Goal: Information Seeking & Learning: Learn about a topic

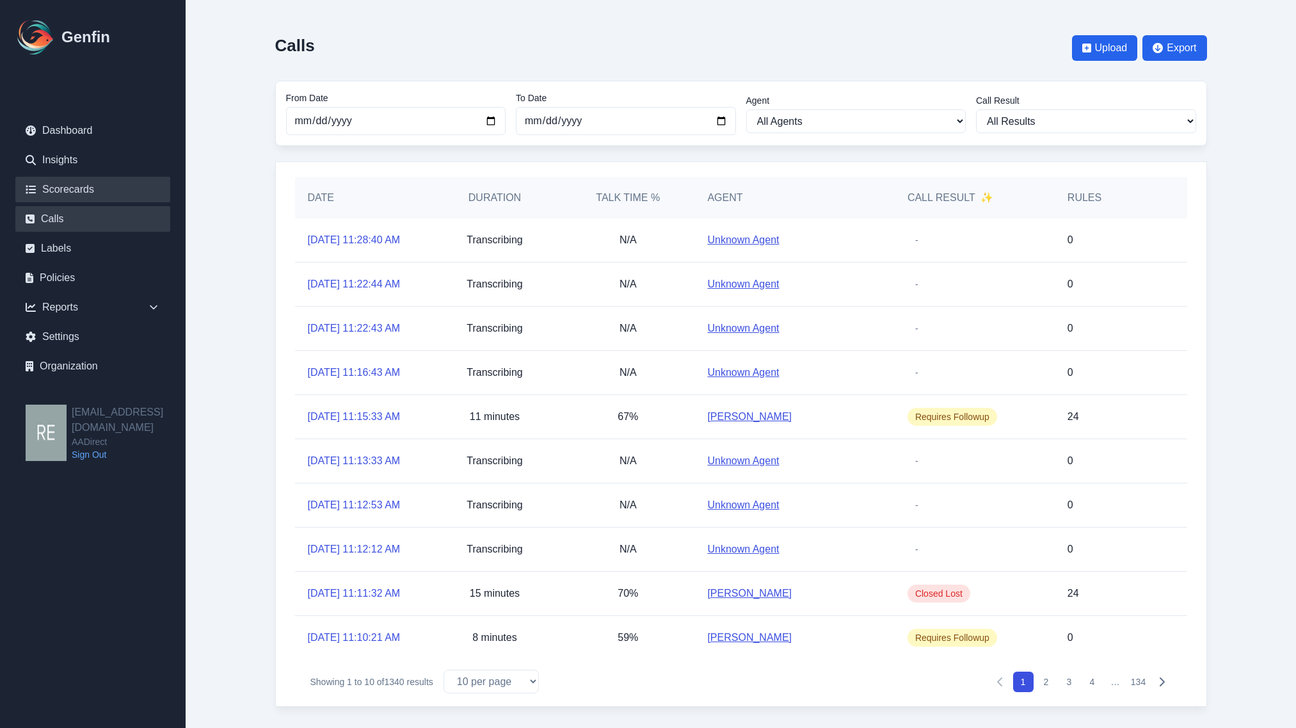
click at [90, 180] on link "Scorecards" at bounding box center [92, 190] width 155 height 26
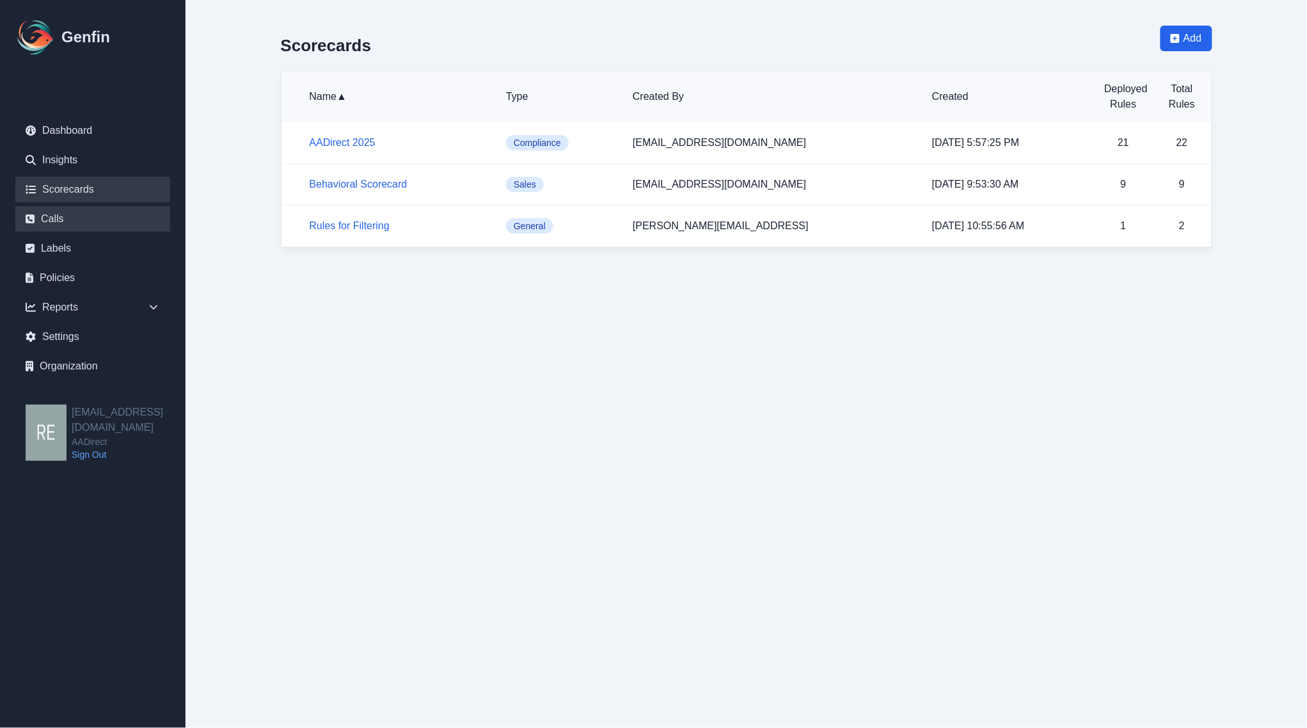
click at [83, 216] on link "Calls" at bounding box center [92, 219] width 155 height 26
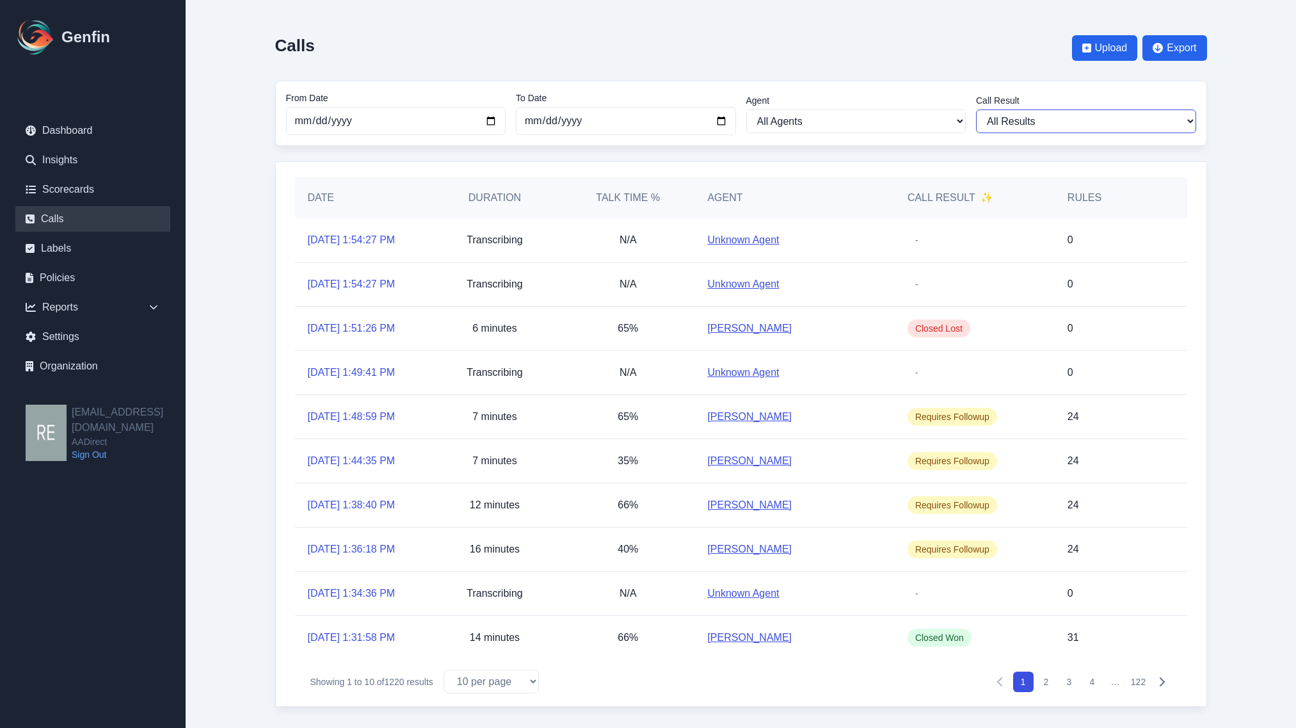
click at [1056, 123] on select "All Results Closed Won Closed Lost Requires Followup" at bounding box center [1086, 121] width 220 height 24
select select "Yes"
click at [976, 109] on select "All Results Closed Won Closed Lost Requires Followup" at bounding box center [1086, 121] width 220 height 24
select select "Yes"
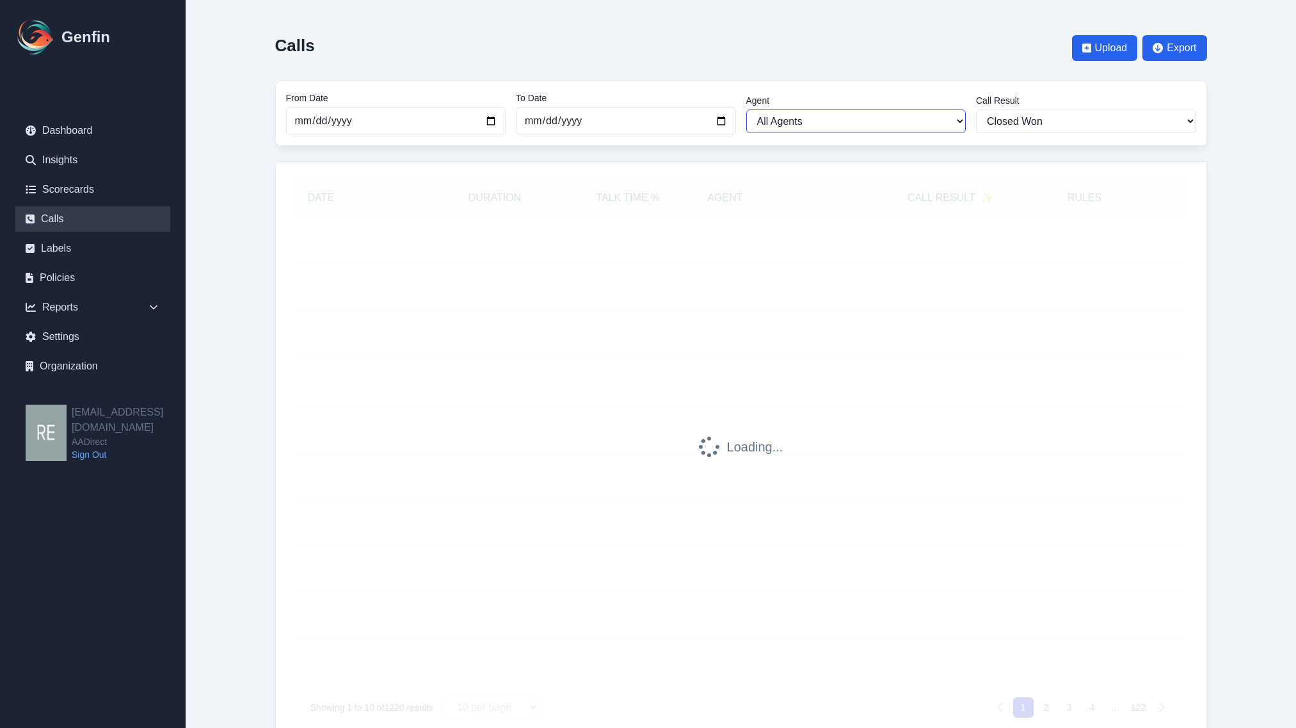
click at [894, 122] on select "All Agents [PERSON_NAME] [PERSON_NAME] [PERSON_NAME] [PERSON_NAME] [PERSON_NAME…" at bounding box center [856, 121] width 220 height 24
select select "[PERSON_NAME]"
click at [746, 109] on select "All Agents [PERSON_NAME] [PERSON_NAME] [PERSON_NAME] [PERSON_NAME] [PERSON_NAME…" at bounding box center [856, 121] width 220 height 24
select select "[PERSON_NAME]"
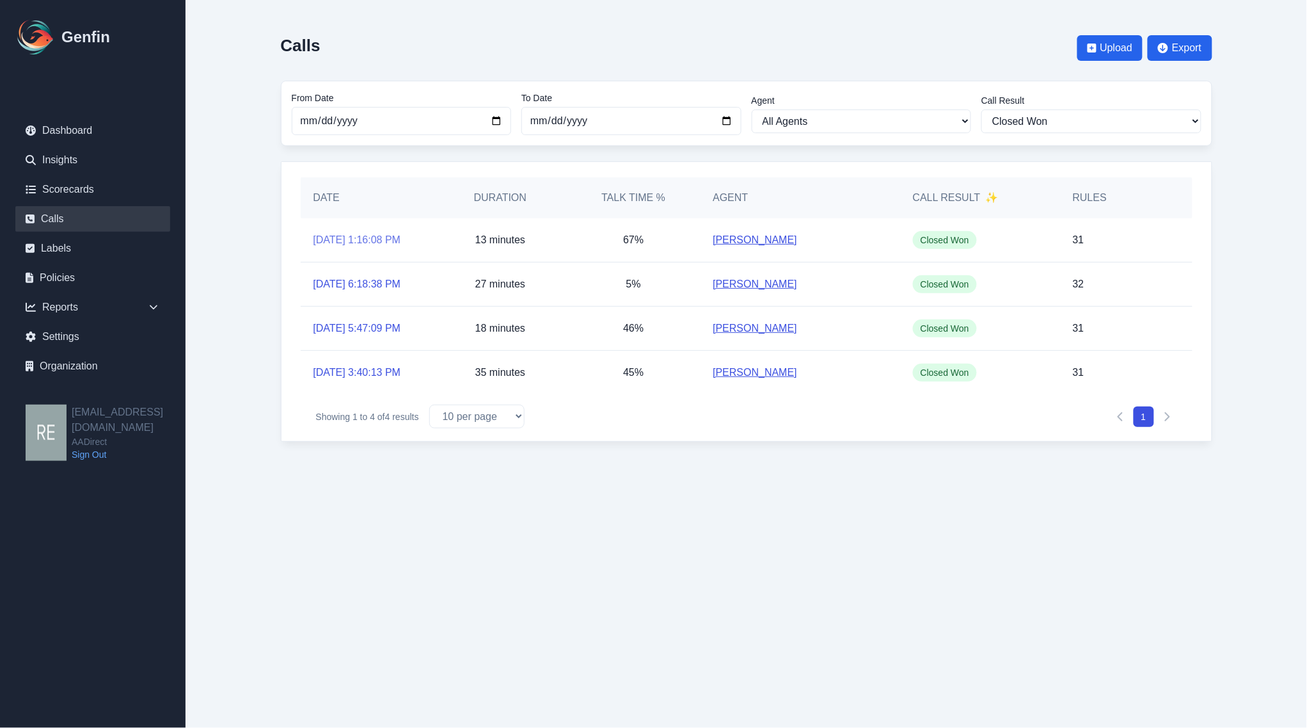
click at [350, 238] on link "[DATE] 1:16:08 PM" at bounding box center [358, 239] width 88 height 15
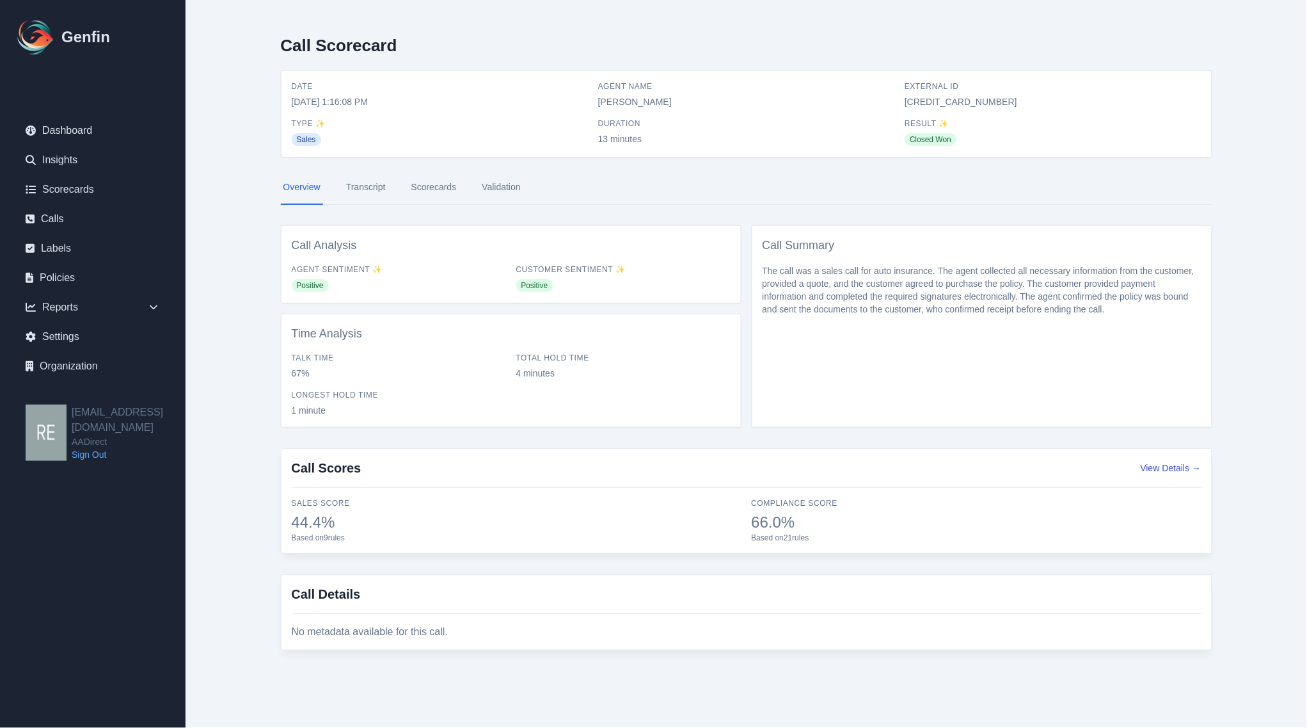
click at [423, 191] on link "Scorecards" at bounding box center [434, 187] width 51 height 35
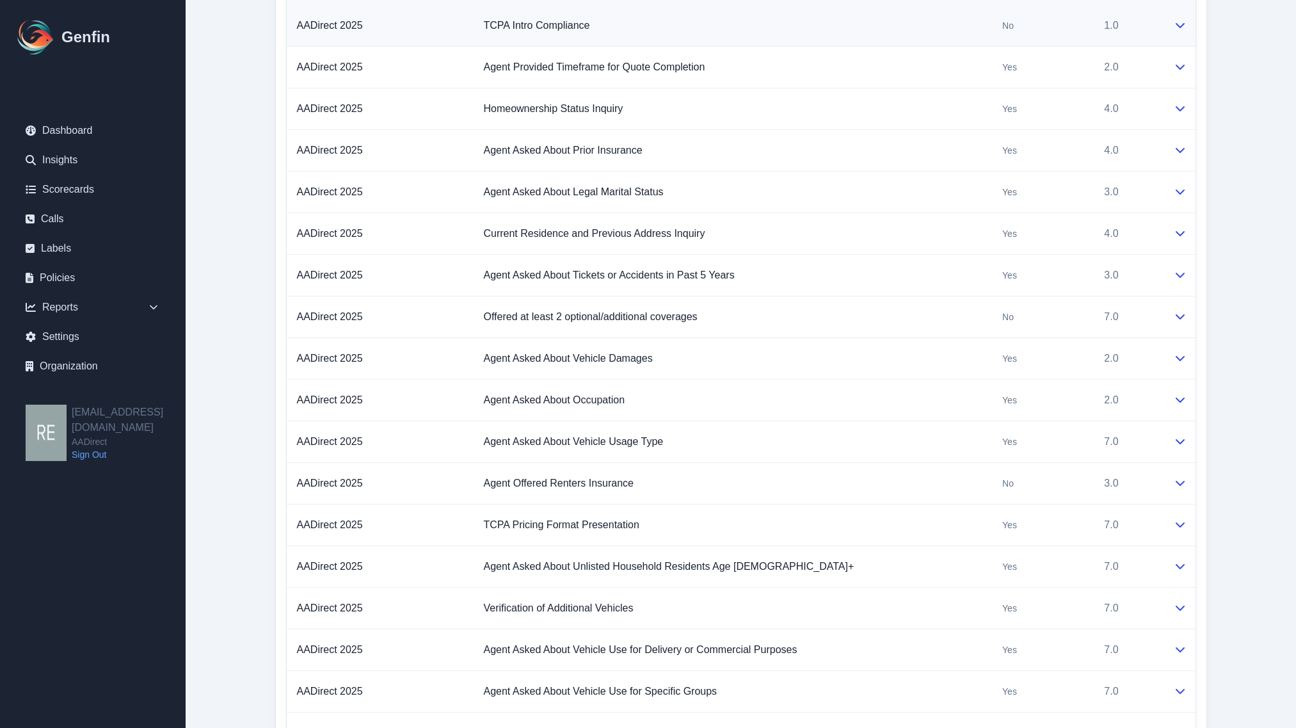
scroll to position [1245, 0]
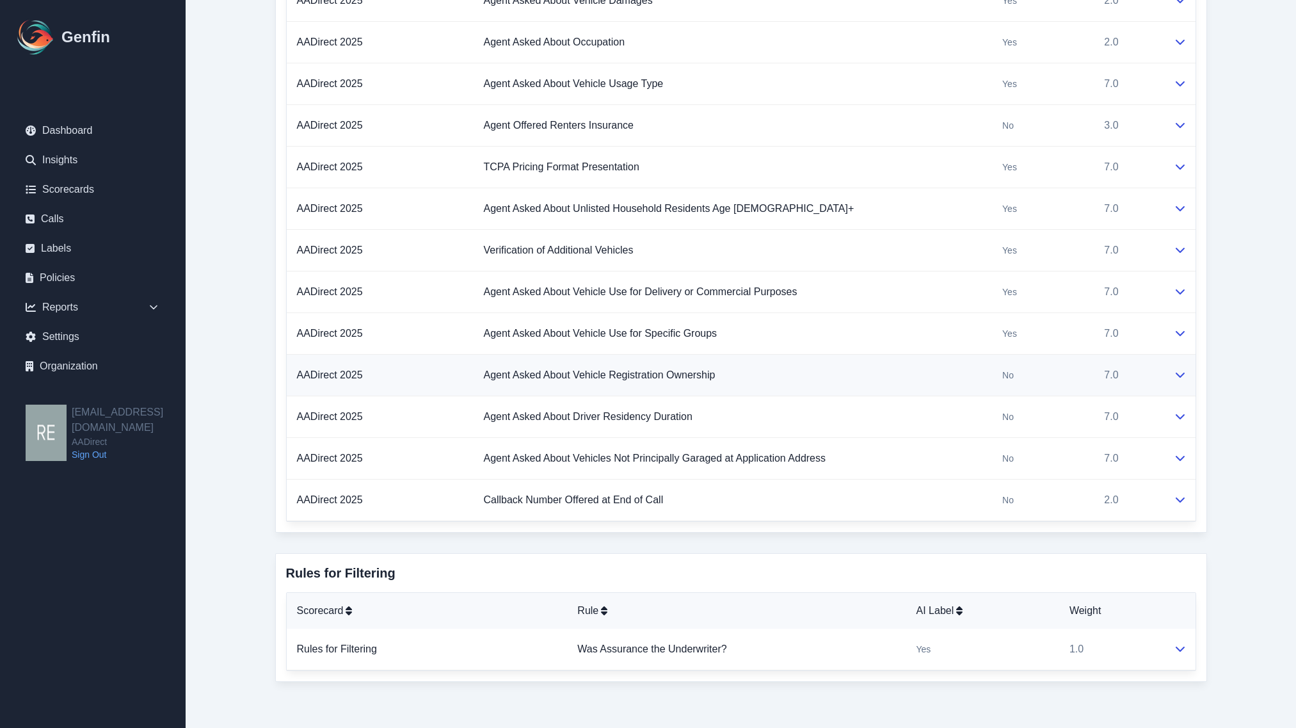
click at [1191, 374] on td at bounding box center [1179, 376] width 32 height 42
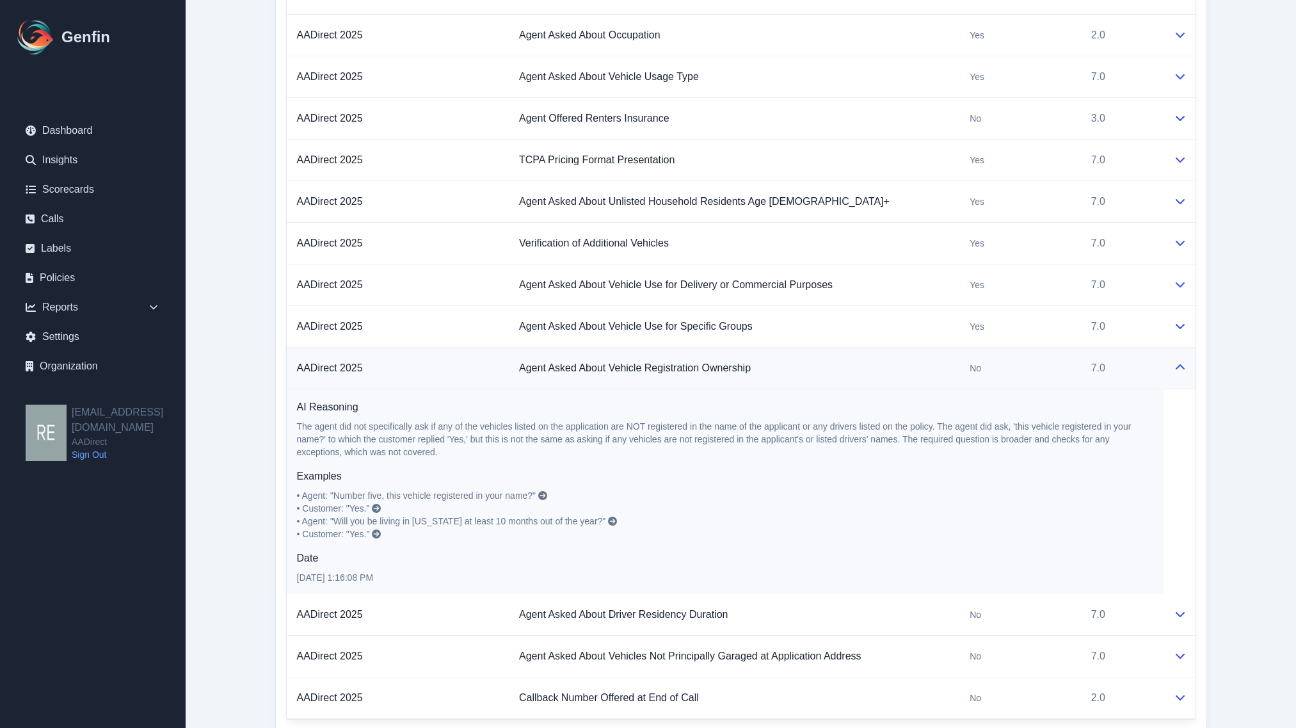
click at [1184, 372] on icon at bounding box center [1180, 367] width 10 height 10
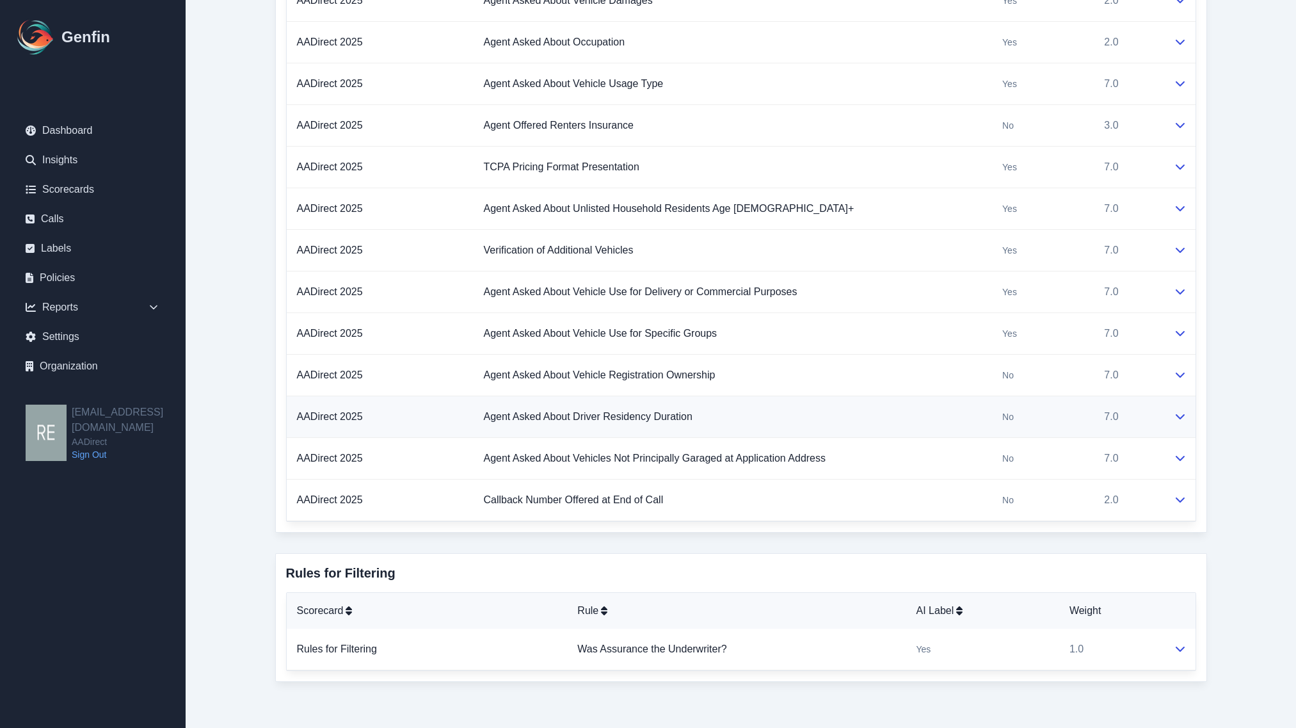
click at [1176, 419] on icon at bounding box center [1180, 416] width 10 height 10
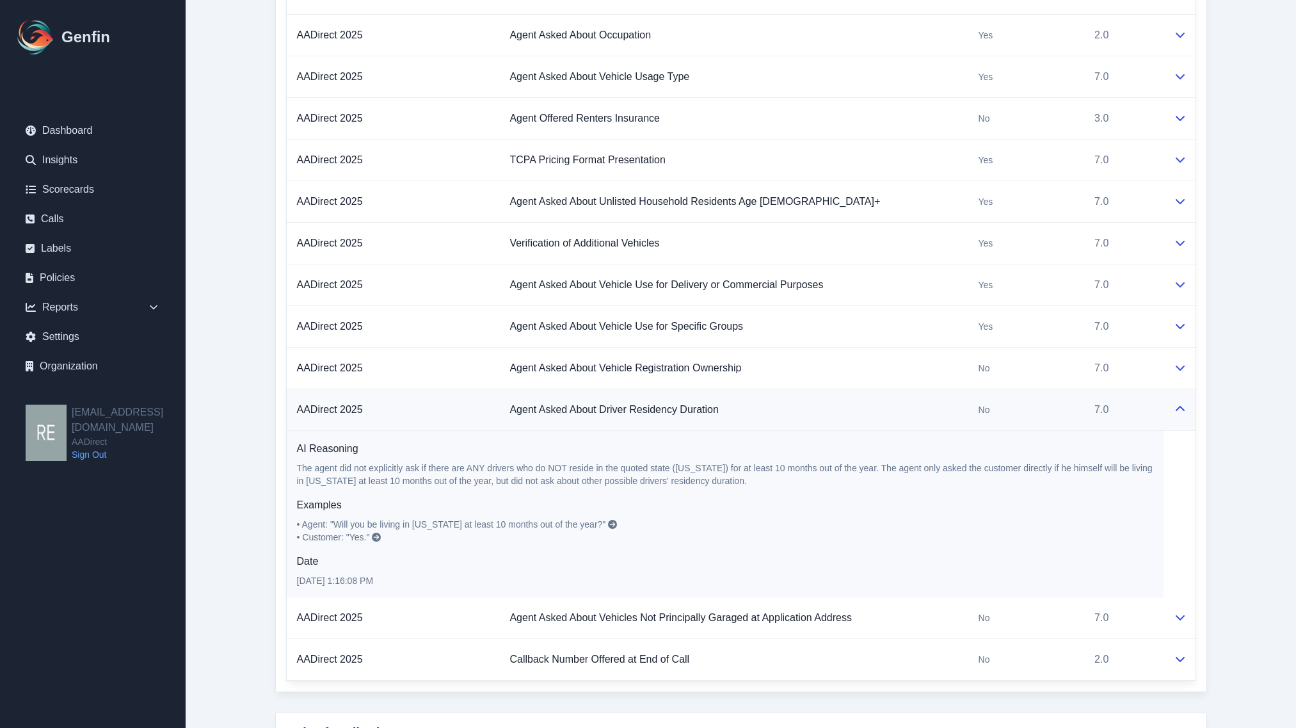
click at [1176, 414] on icon at bounding box center [1180, 409] width 10 height 10
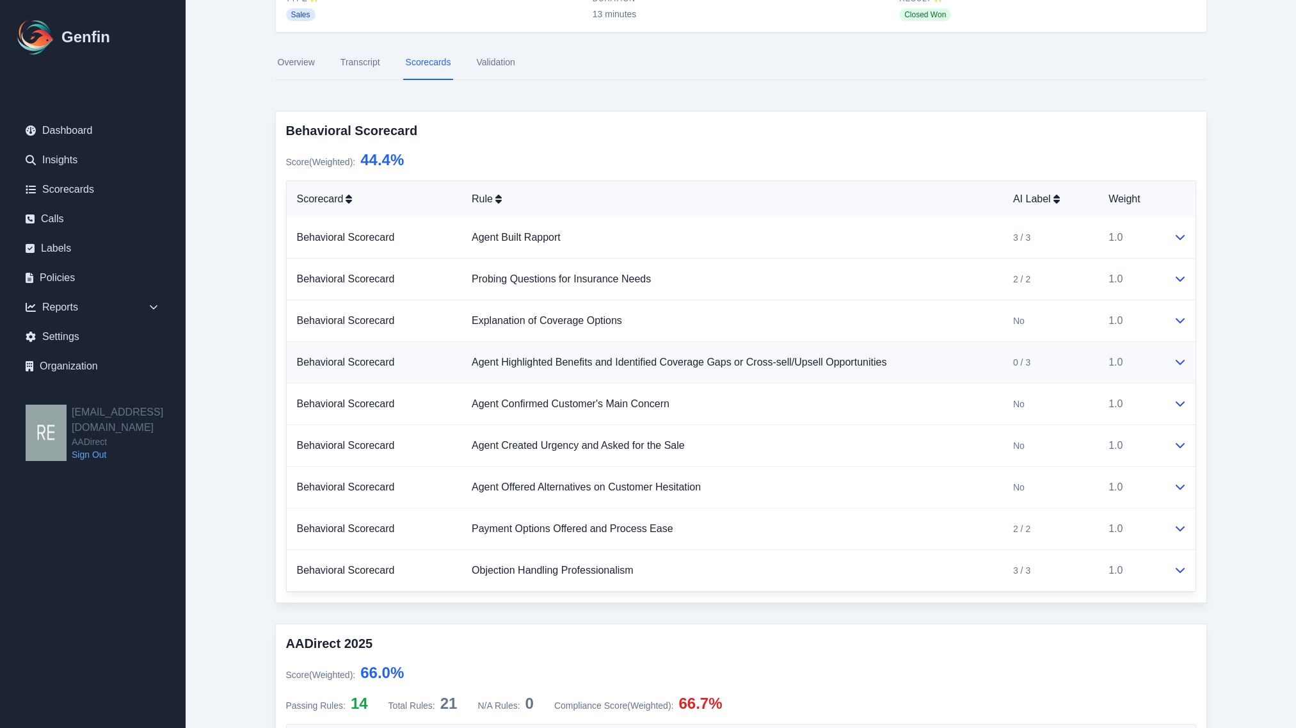
scroll to position [0, 0]
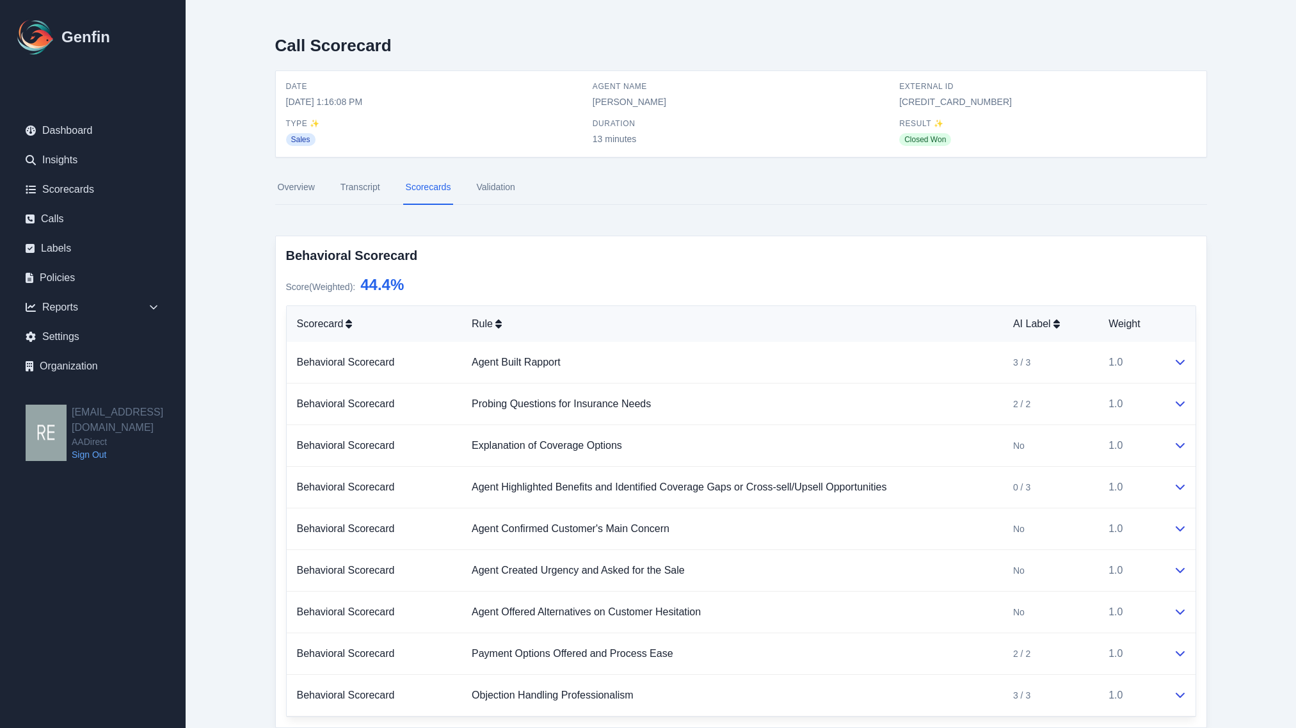
click at [369, 188] on link "Transcript" at bounding box center [360, 187] width 45 height 35
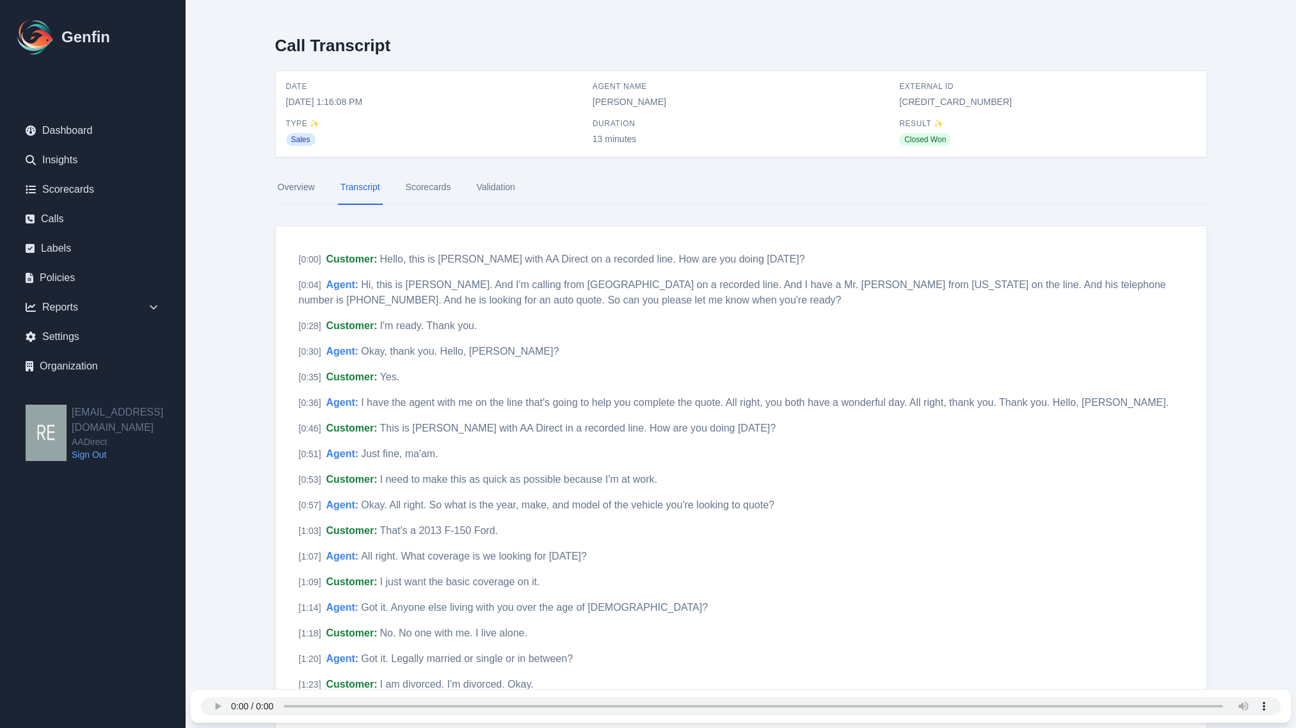
click at [434, 182] on link "Scorecards" at bounding box center [428, 187] width 51 height 35
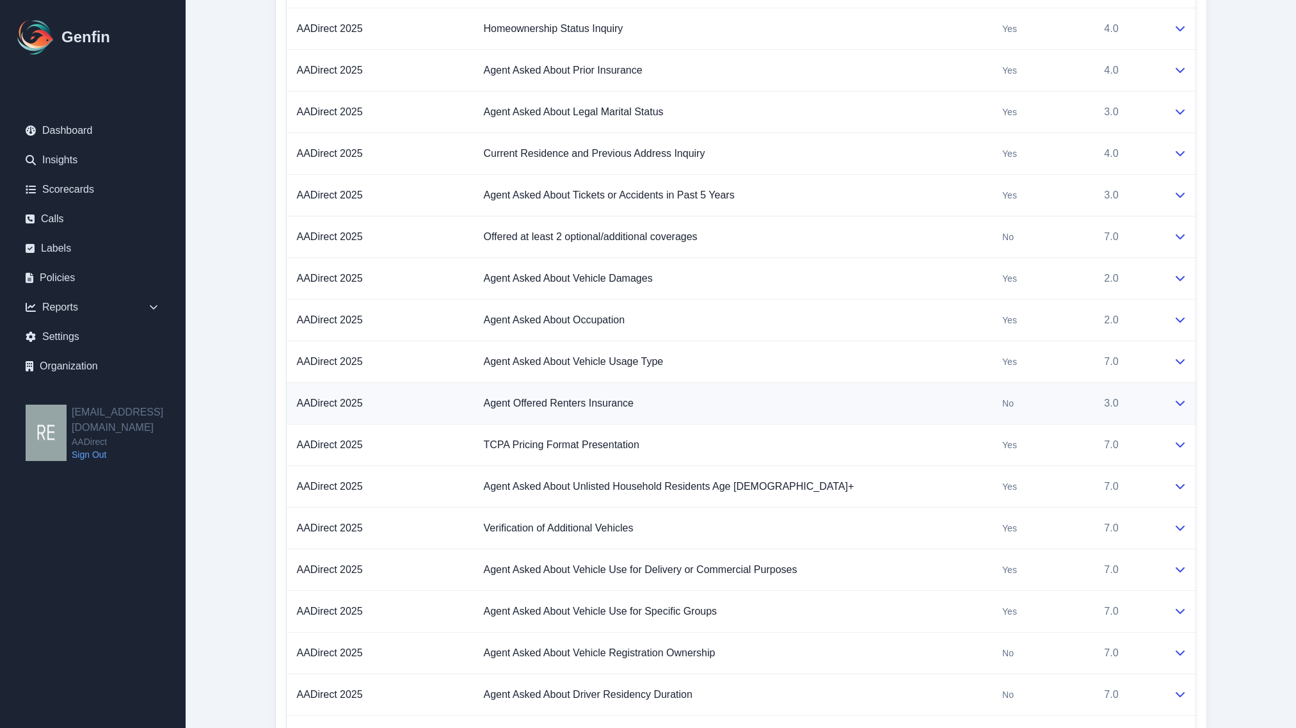
scroll to position [1120, 0]
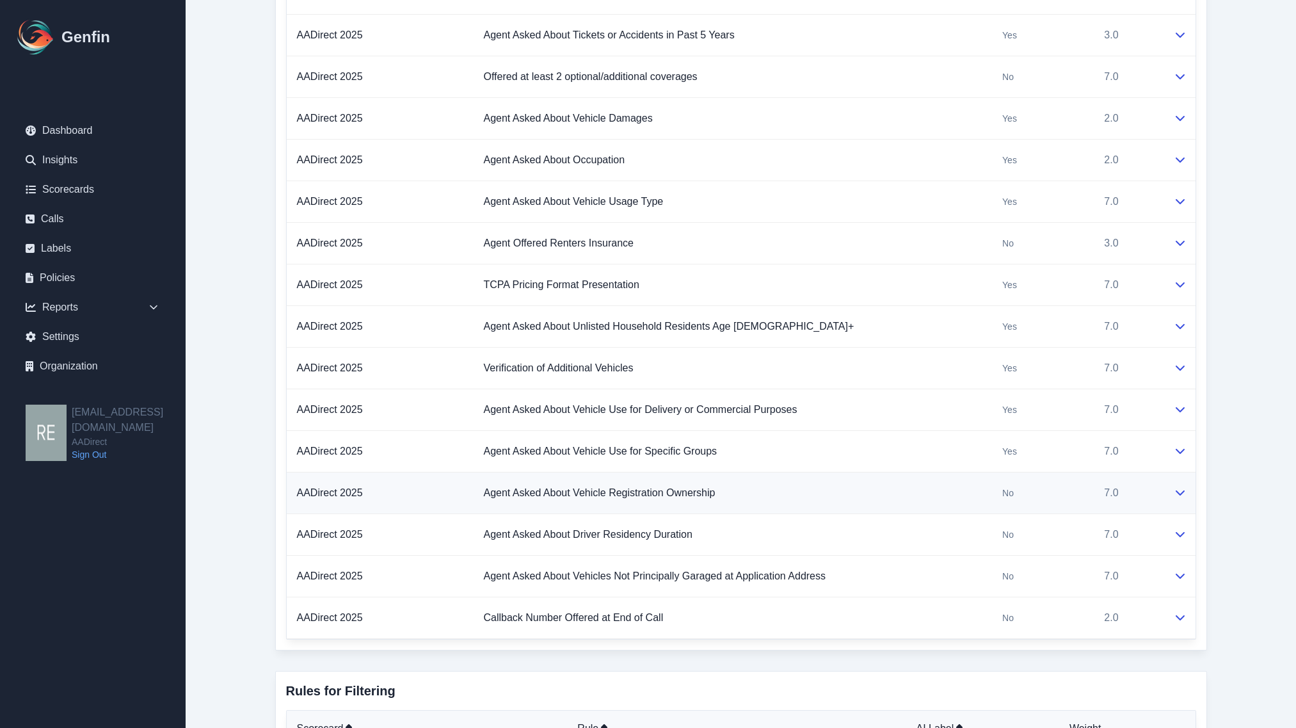
click at [1176, 497] on icon at bounding box center [1180, 492] width 10 height 10
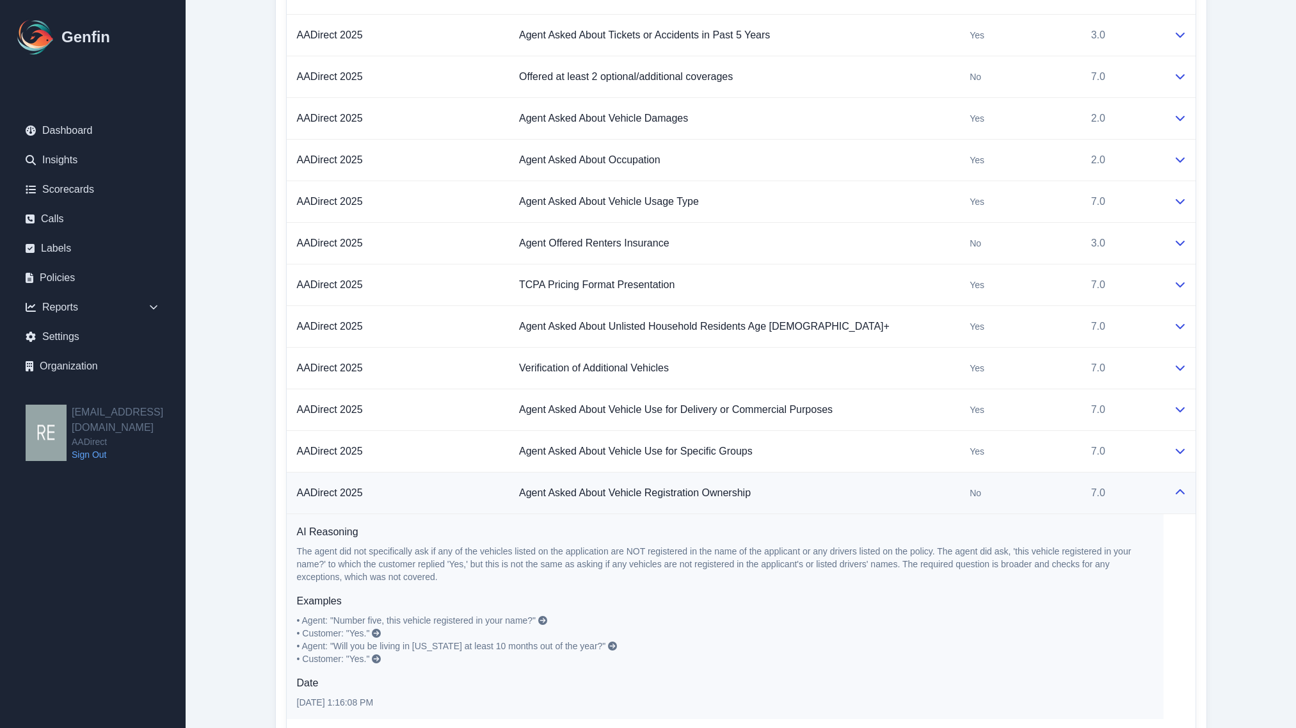
scroll to position [1280, 0]
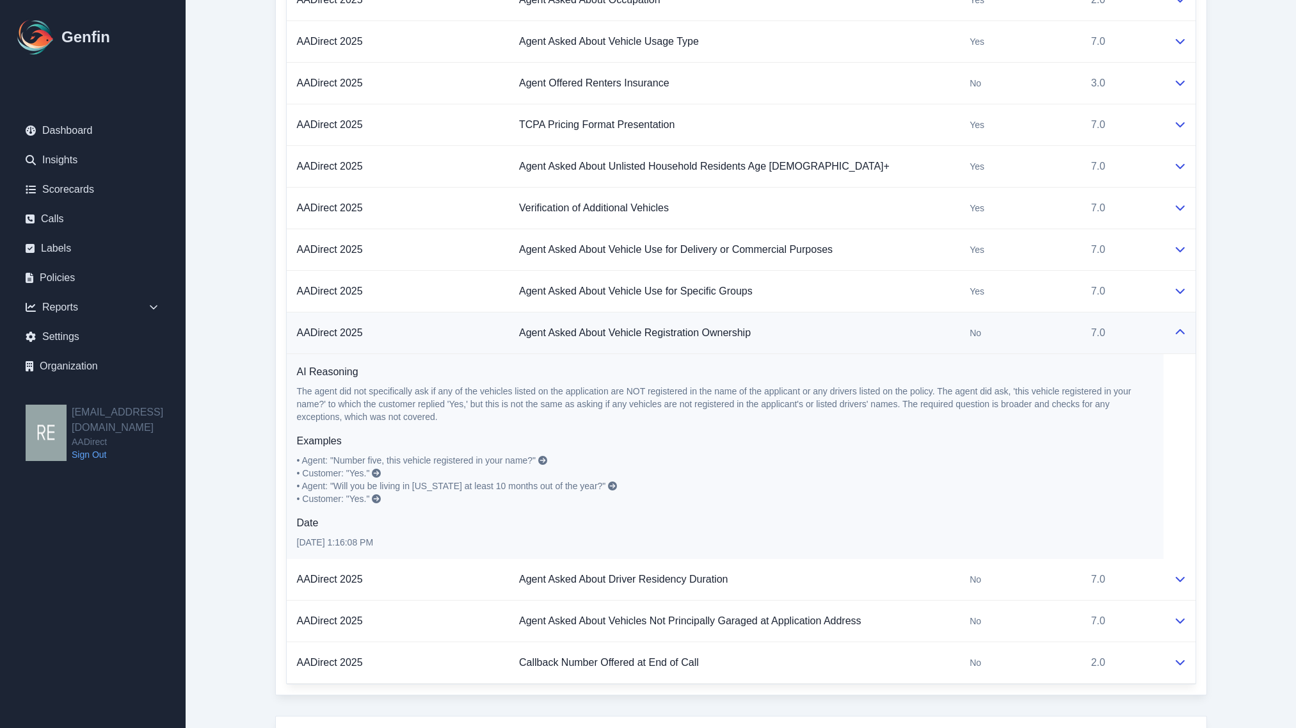
drag, startPoint x: 260, startPoint y: 317, endPoint x: 1226, endPoint y: 479, distance: 979.2
click at [1172, 580] on td at bounding box center [1179, 580] width 32 height 42
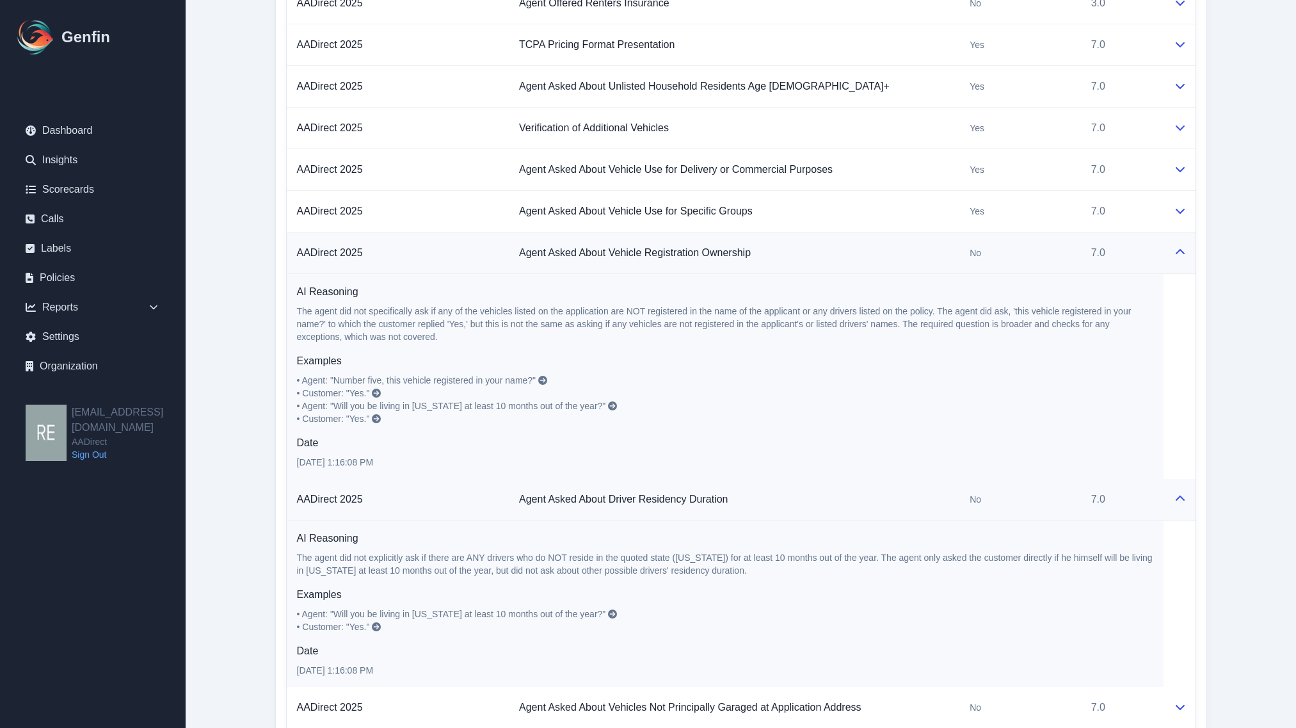
scroll to position [1440, 0]
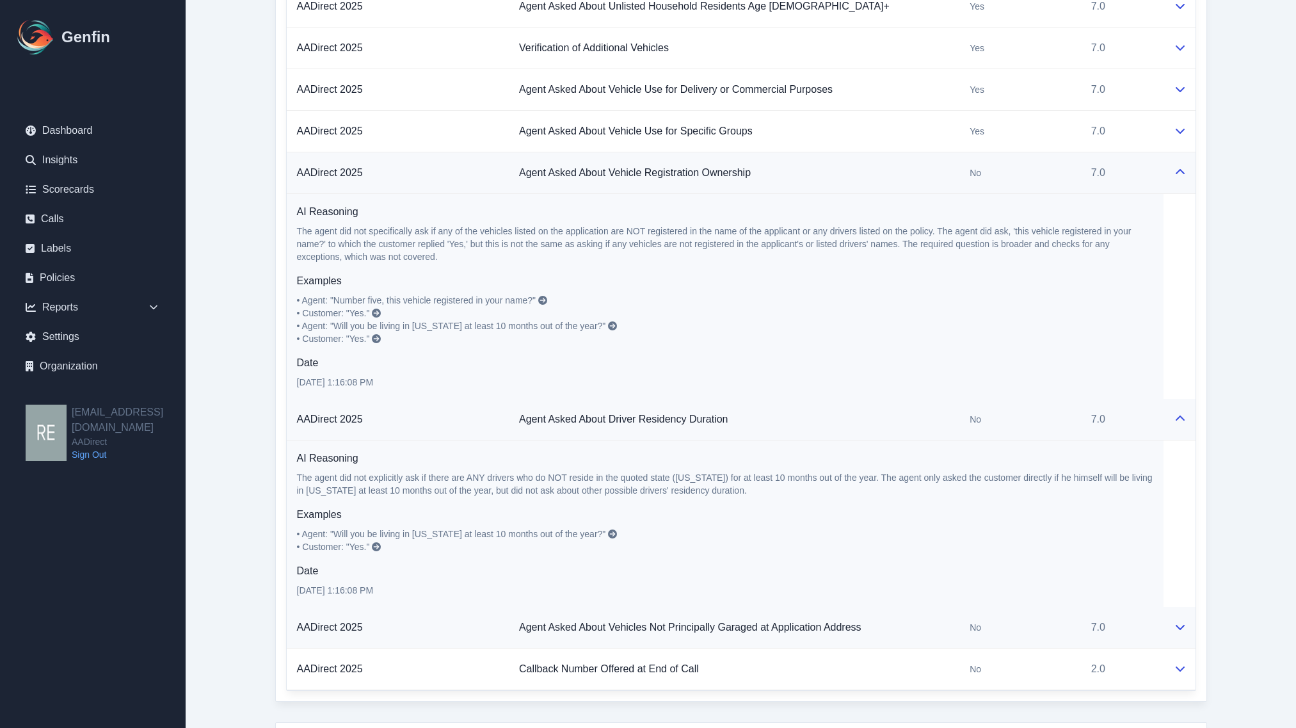
click at [1170, 625] on td at bounding box center [1179, 628] width 32 height 42
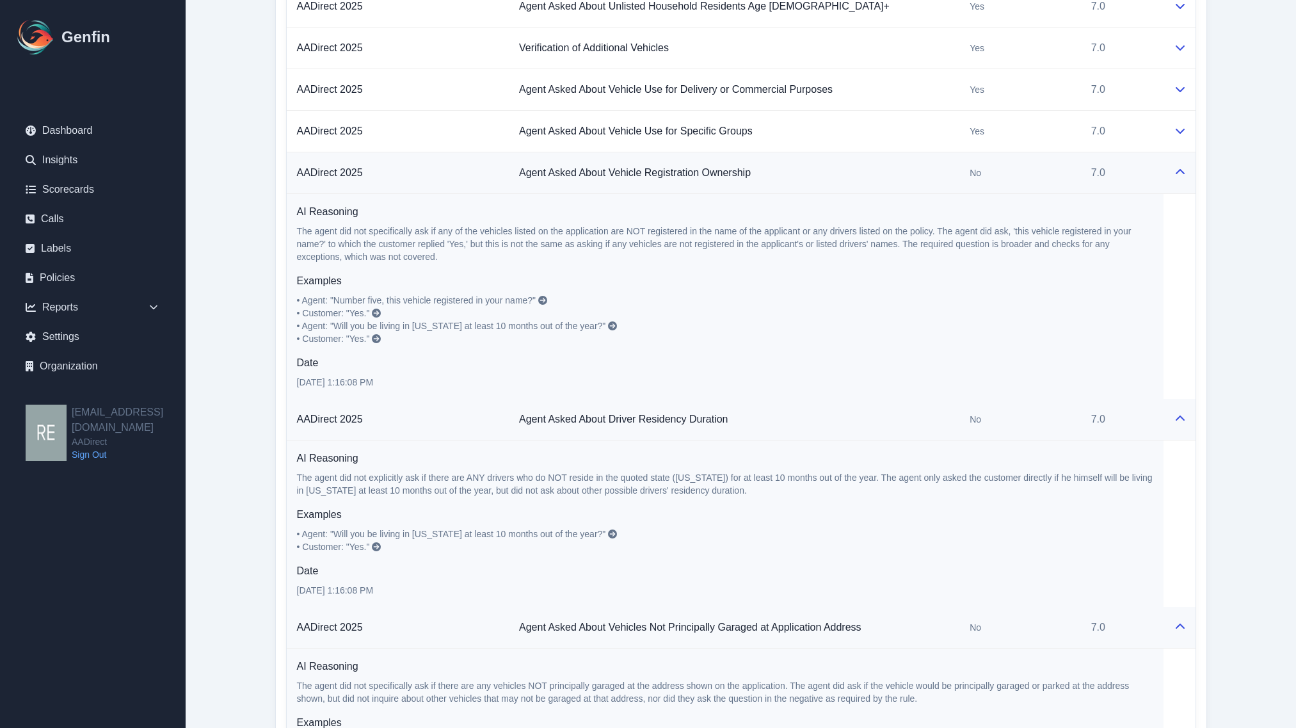
scroll to position [1600, 0]
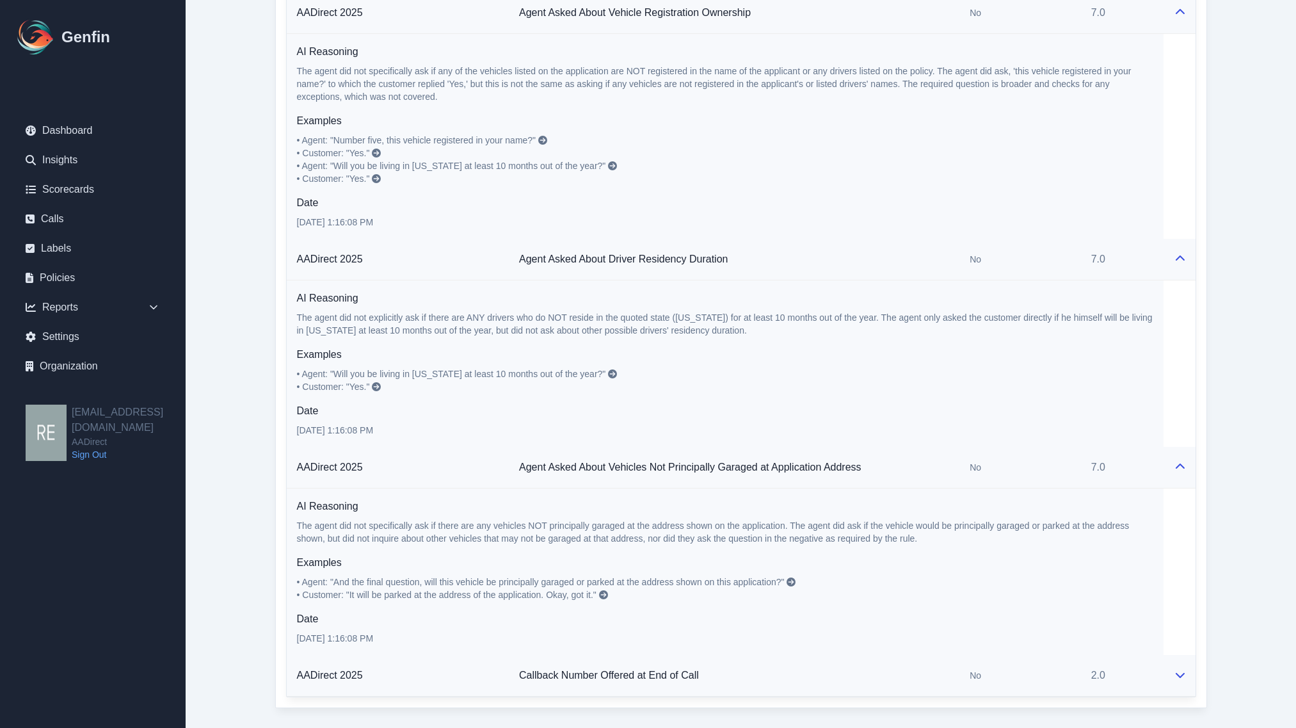
click at [1174, 676] on div at bounding box center [1180, 674] width 12 height 15
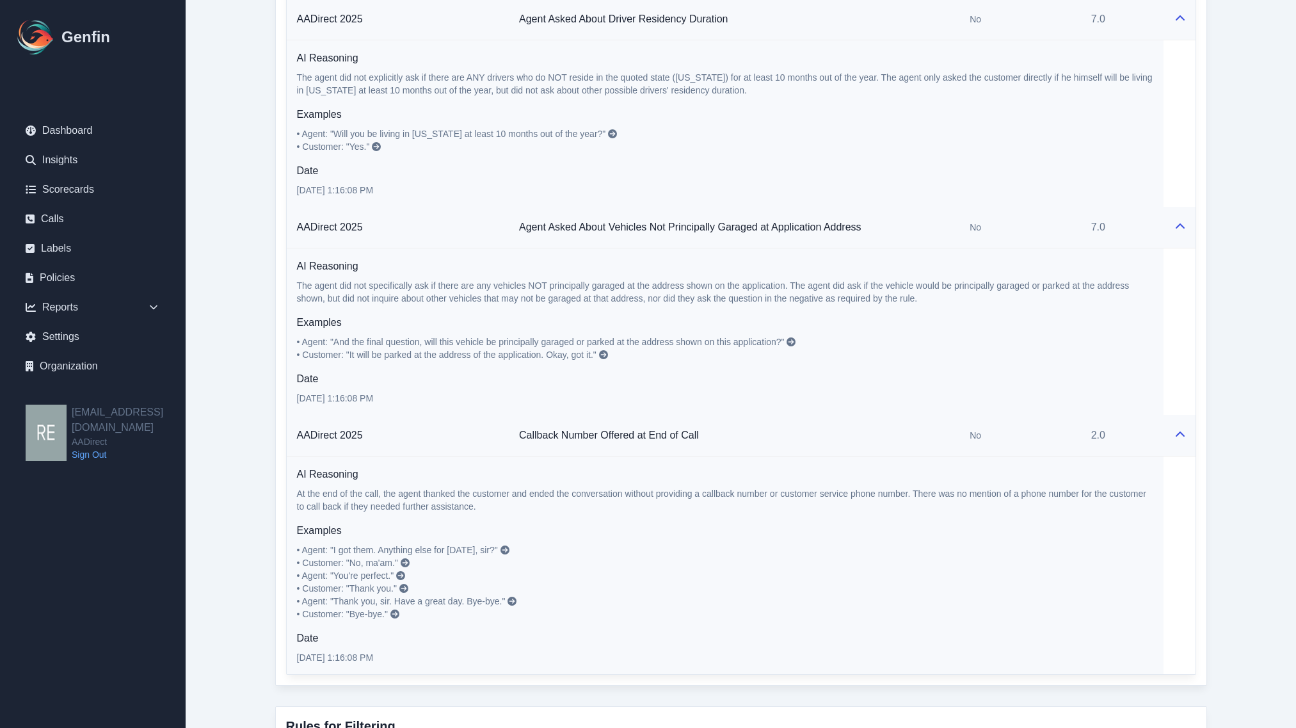
scroll to position [1999, 0]
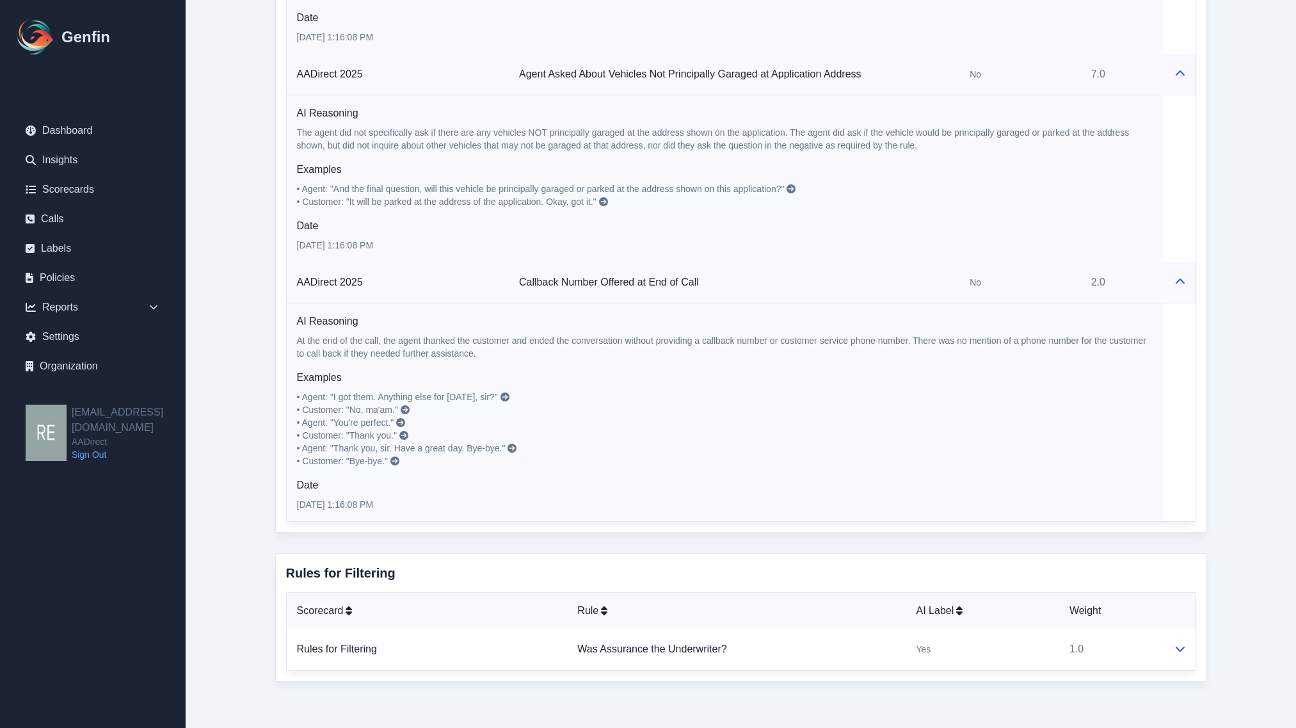
click at [1181, 276] on icon at bounding box center [1180, 281] width 10 height 10
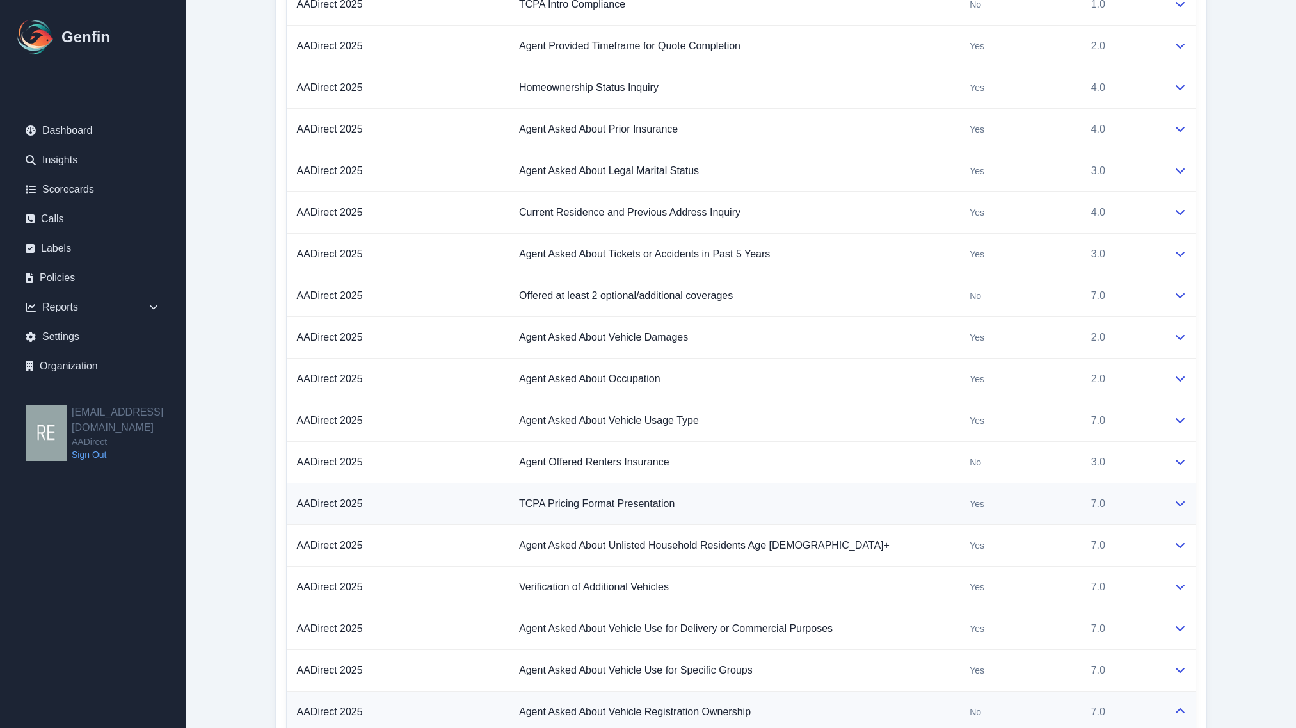
scroll to position [661, 0]
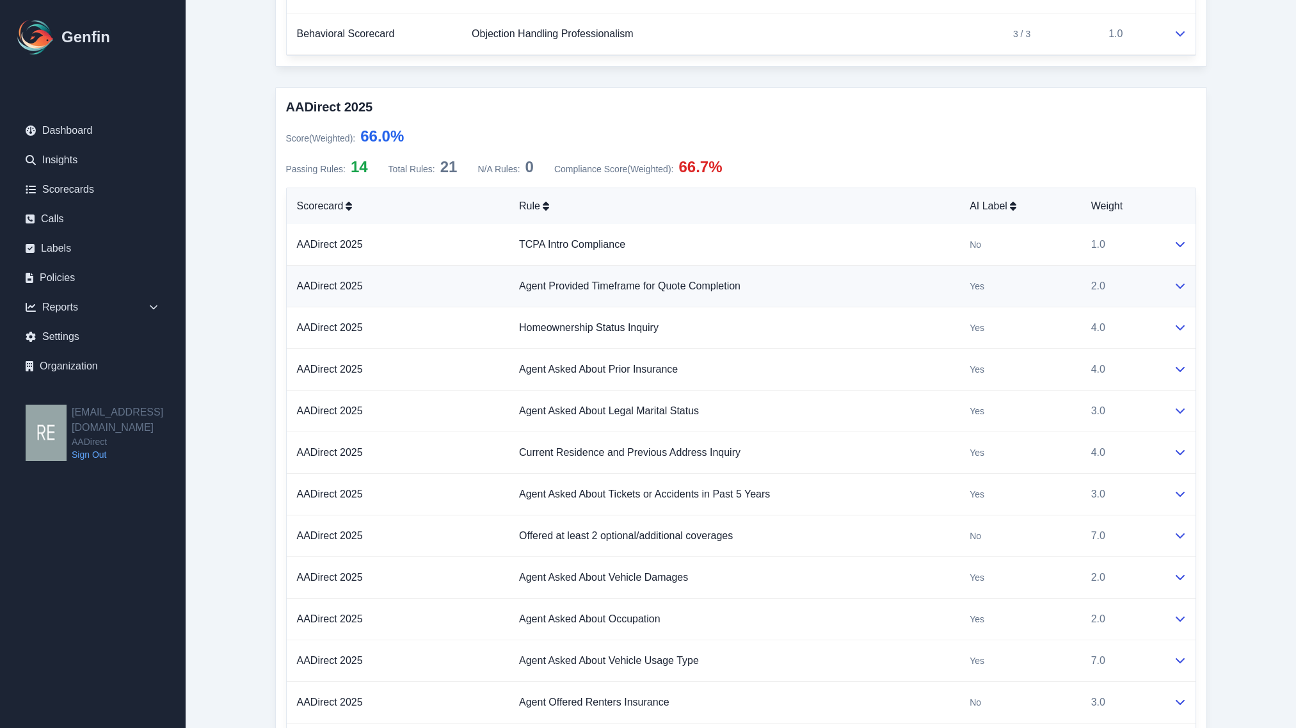
click at [1168, 279] on td at bounding box center [1179, 287] width 32 height 42
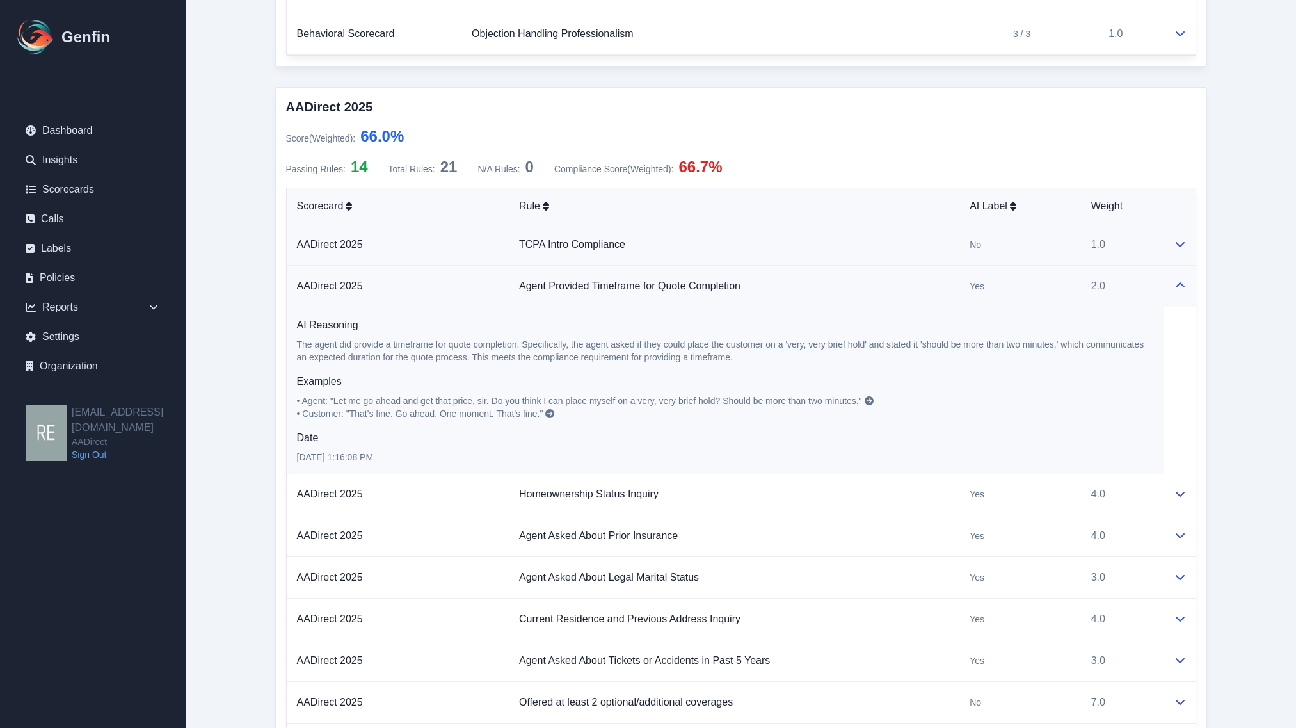
click at [1170, 258] on td at bounding box center [1179, 245] width 32 height 42
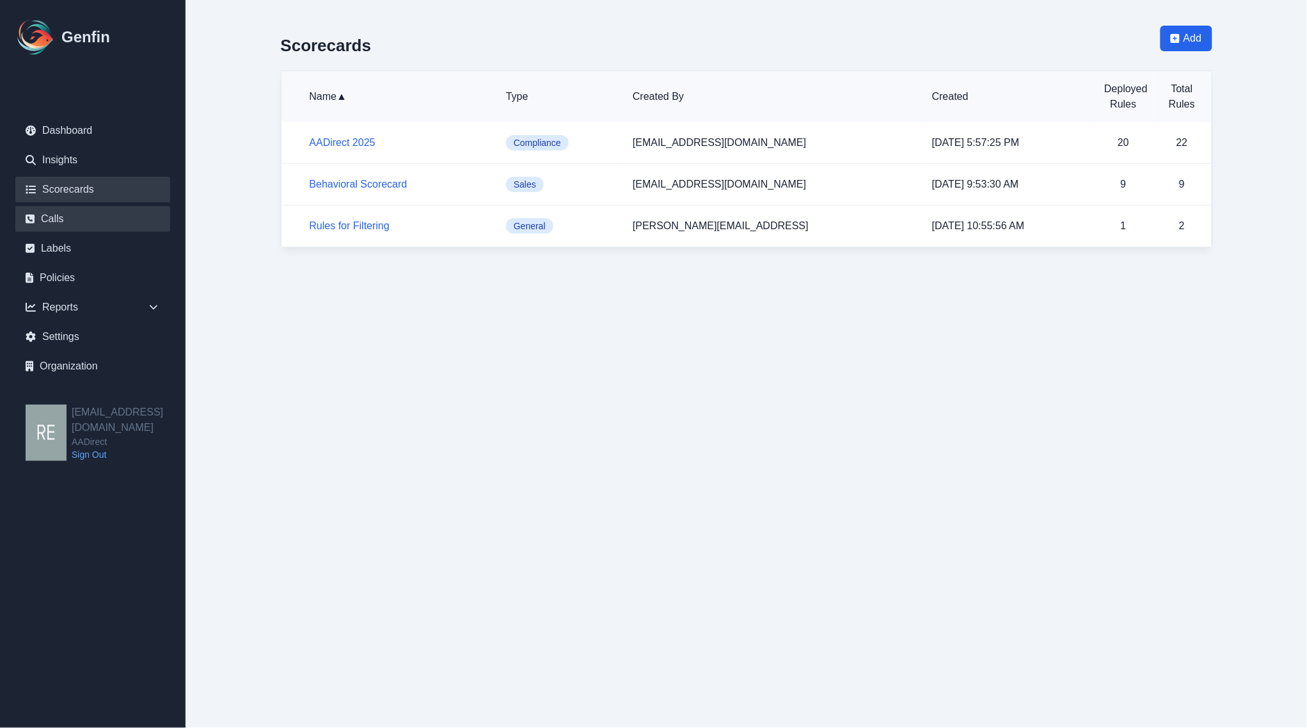
click at [92, 215] on link "Calls" at bounding box center [92, 219] width 155 height 26
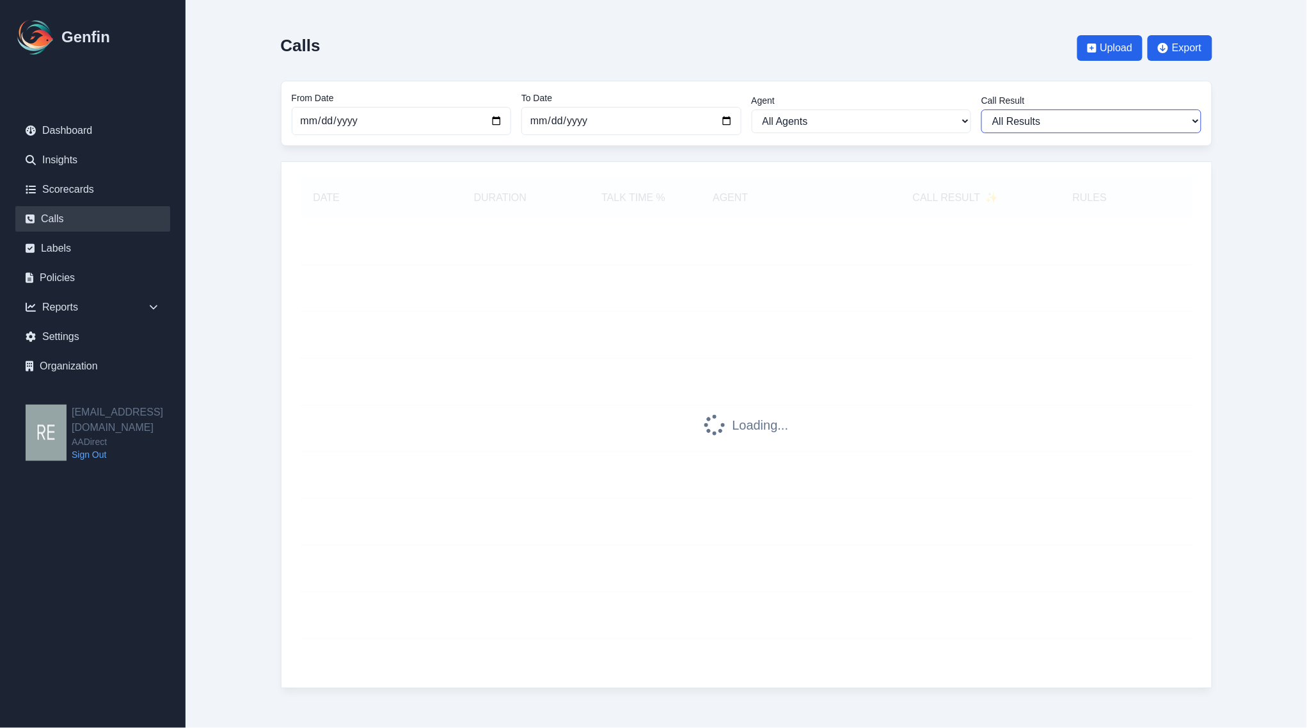
click at [1037, 112] on select "All Results Closed Won Closed Lost Requires Followup" at bounding box center [1092, 121] width 220 height 24
select select "Yes"
click at [982, 109] on select "All Results Closed Won Closed Lost Requires Followup" at bounding box center [1092, 121] width 220 height 24
select select "Yes"
click at [810, 122] on select "All Agents [PERSON_NAME] [PERSON_NAME] [PERSON_NAME] [PERSON_NAME] [PERSON_NAME…" at bounding box center [862, 121] width 220 height 24
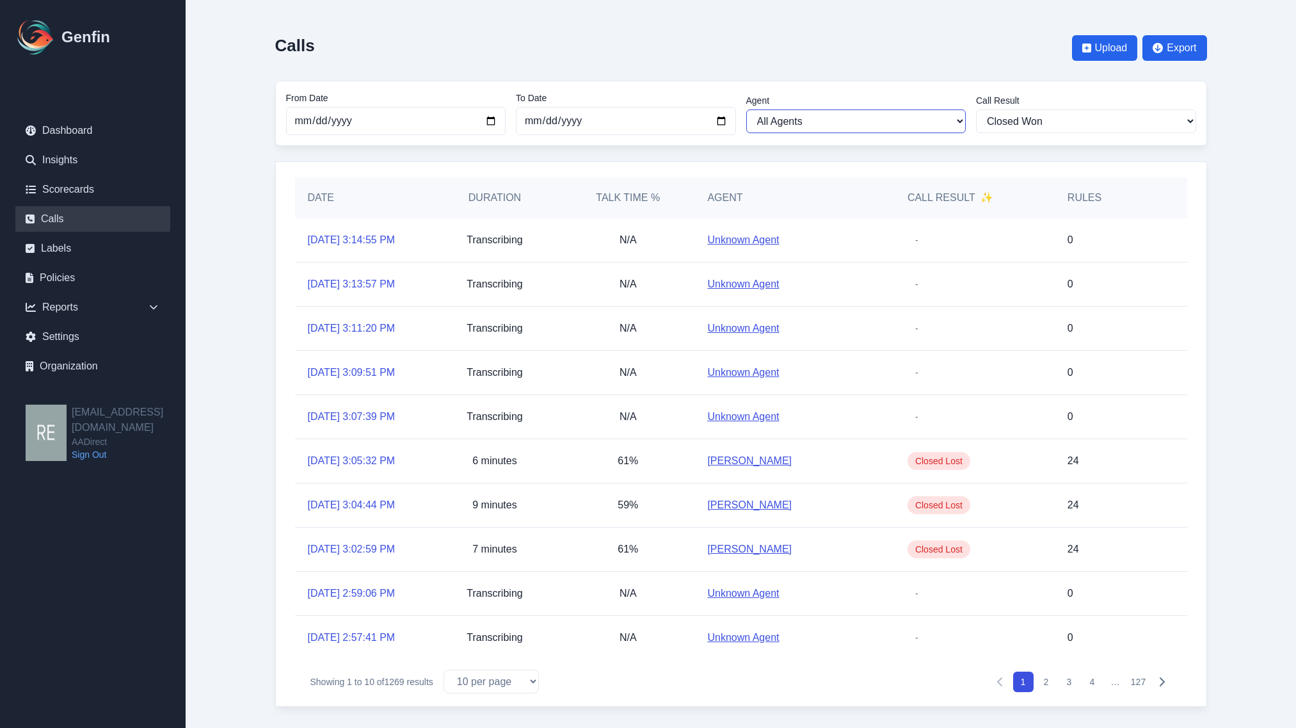
select select "[PERSON_NAME]"
click at [746, 109] on select "All Agents [PERSON_NAME] [PERSON_NAME] [PERSON_NAME] [PERSON_NAME] [PERSON_NAME…" at bounding box center [856, 121] width 220 height 24
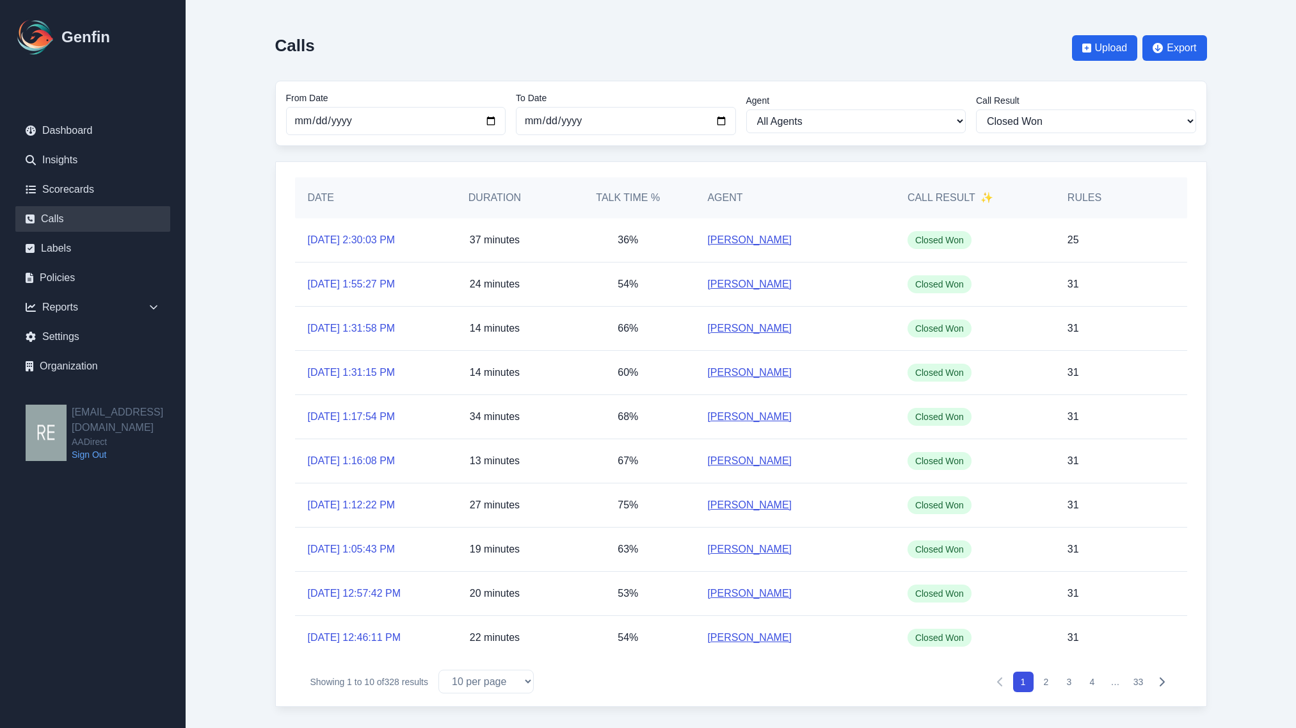
click at [1250, 276] on main "Calls Upload Export From Date [DATE] To Date [DATE] Agent All Agents [PERSON_NA…" at bounding box center [741, 366] width 1110 height 732
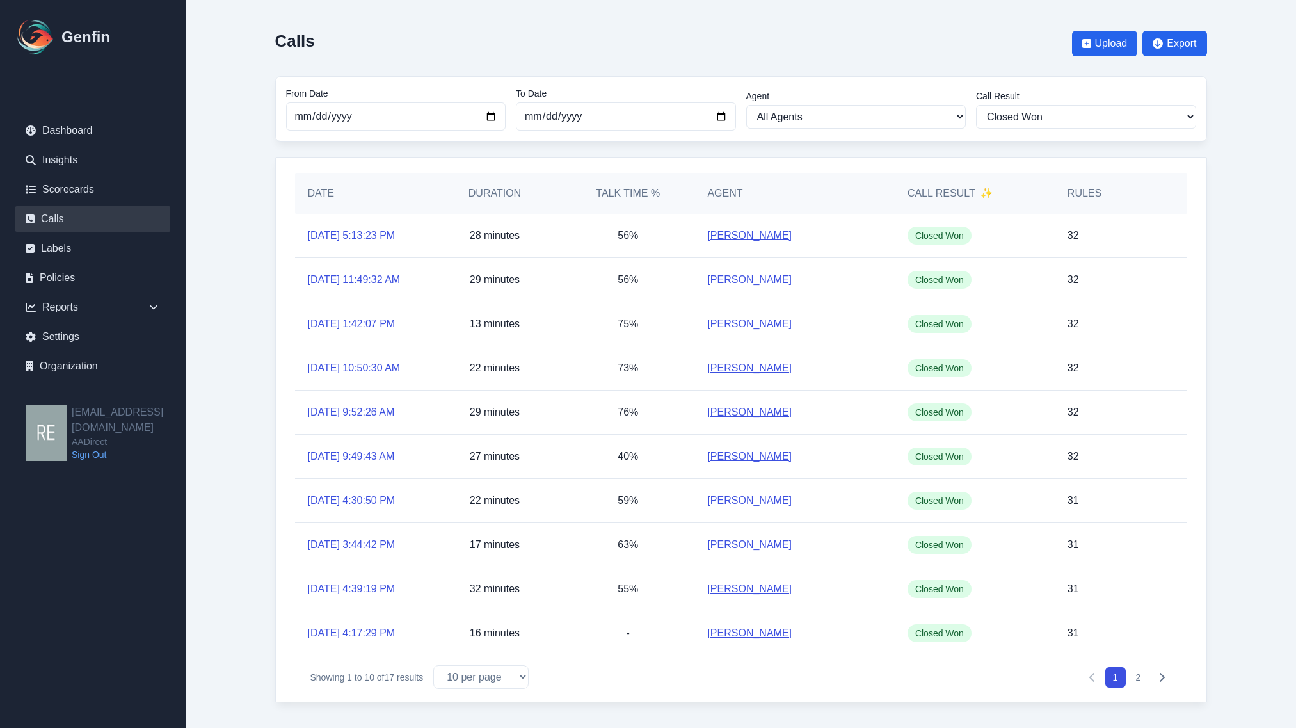
click at [1166, 676] on button "Next" at bounding box center [1161, 677] width 20 height 20
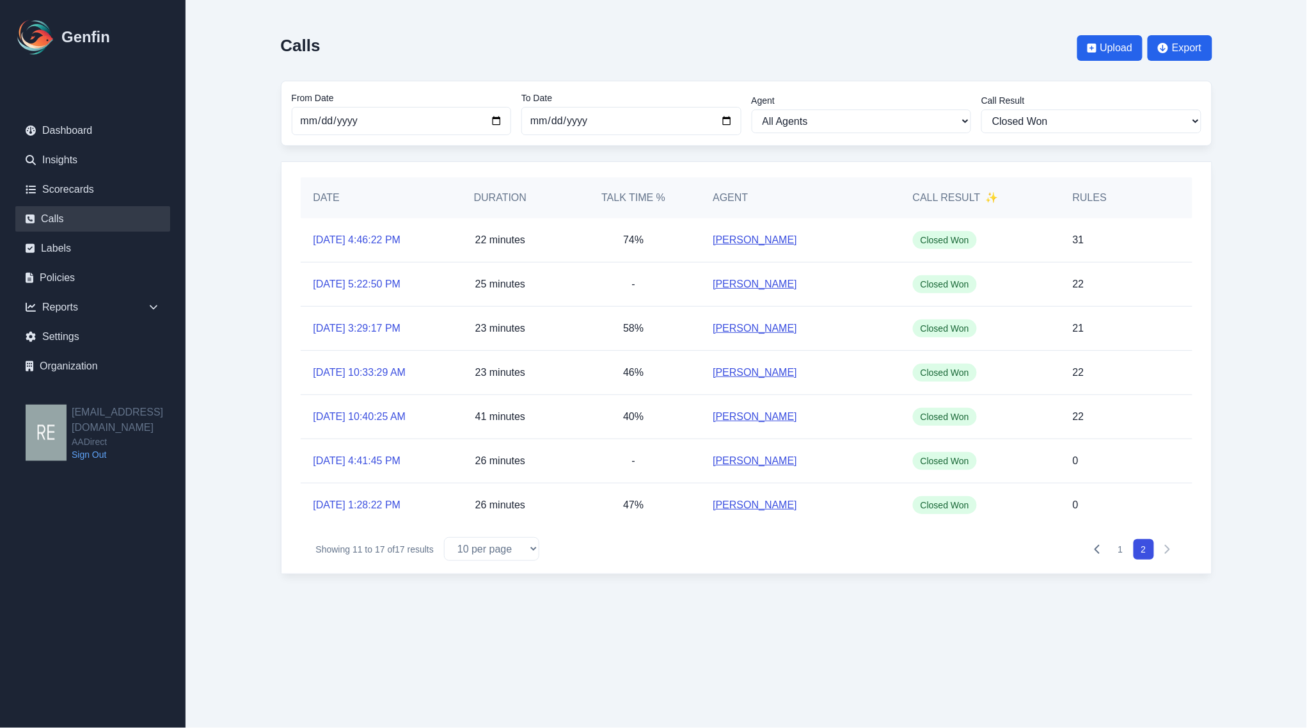
click at [1099, 552] on icon "Pagination" at bounding box center [1098, 549] width 10 height 10
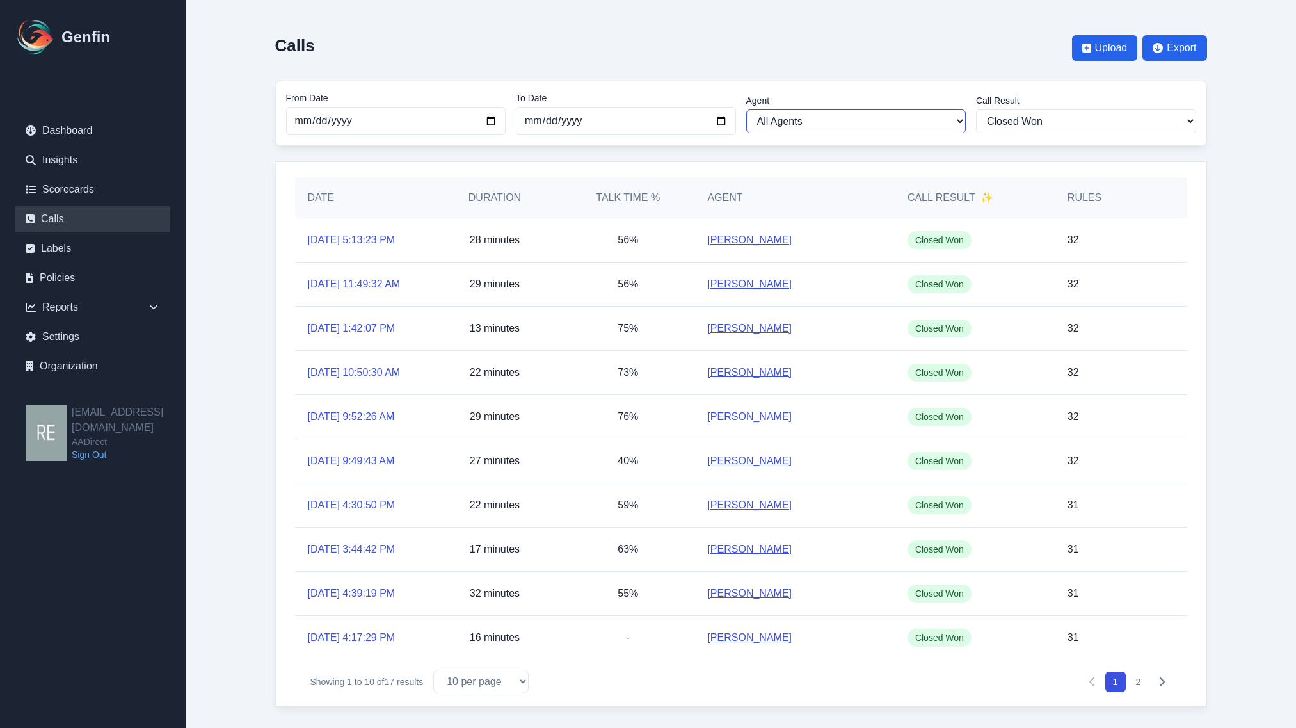
click at [879, 126] on select "All Agents [PERSON_NAME] [PERSON_NAME] [PERSON_NAME] [PERSON_NAME] [PERSON_NAME…" at bounding box center [856, 121] width 220 height 24
click at [746, 109] on select "All Agents [PERSON_NAME] [PERSON_NAME] [PERSON_NAME] [PERSON_NAME] [PERSON_NAME…" at bounding box center [856, 121] width 220 height 24
select select "[PERSON_NAME]"
click at [362, 369] on link "[DATE] 12:22:49 PM" at bounding box center [354, 372] width 93 height 15
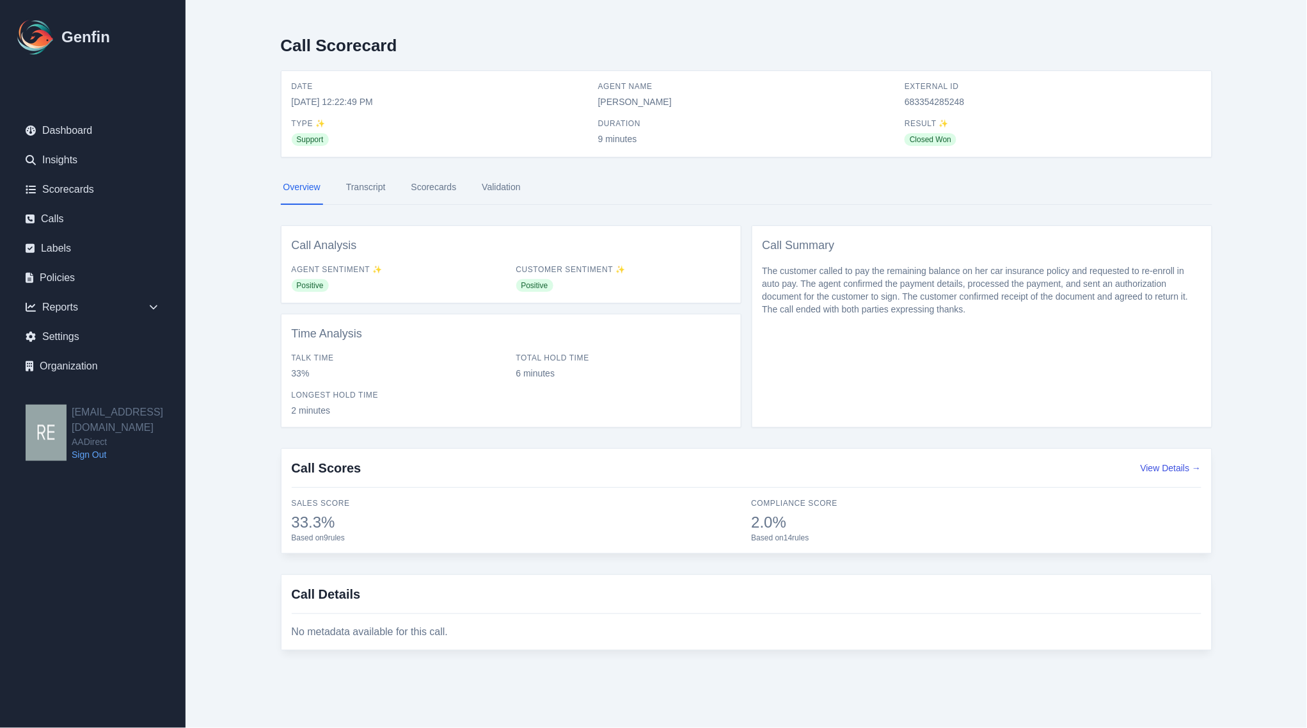
click at [372, 183] on link "Transcript" at bounding box center [366, 187] width 45 height 35
select select "[PERSON_NAME]"
select select "Yes"
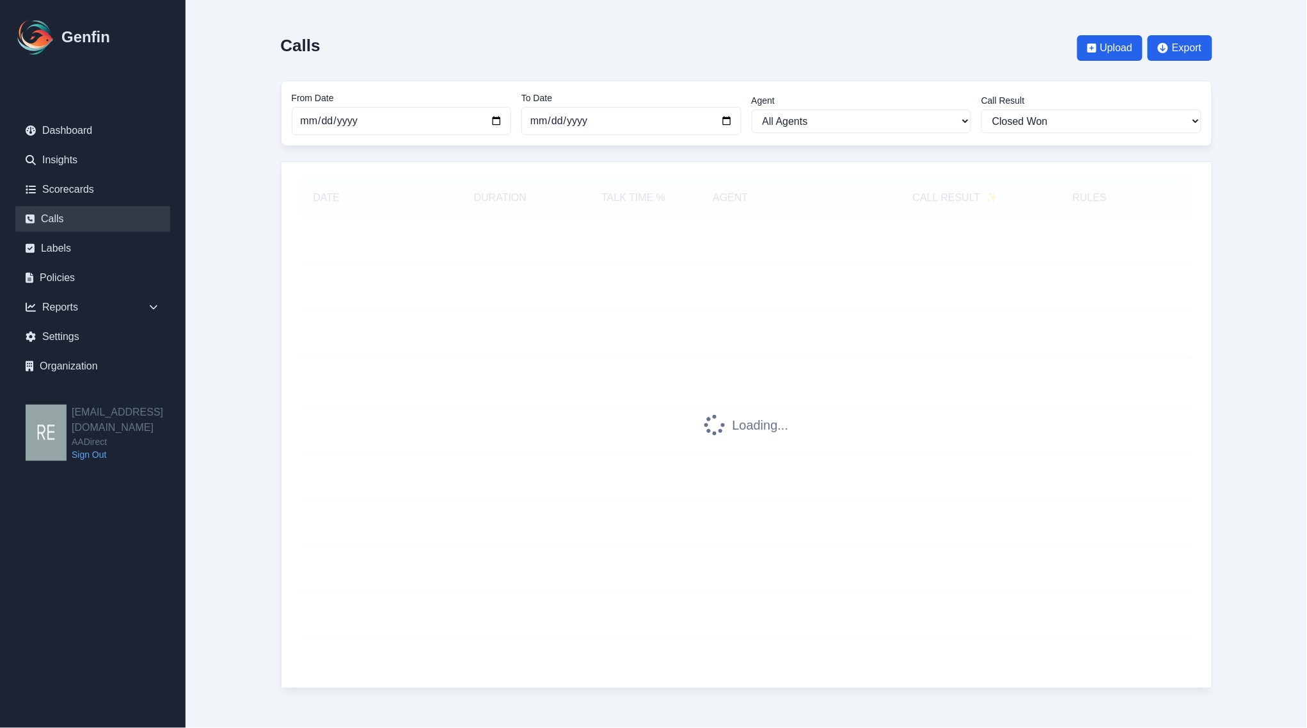
click at [1071, 614] on div at bounding box center [1113, 610] width 107 height 36
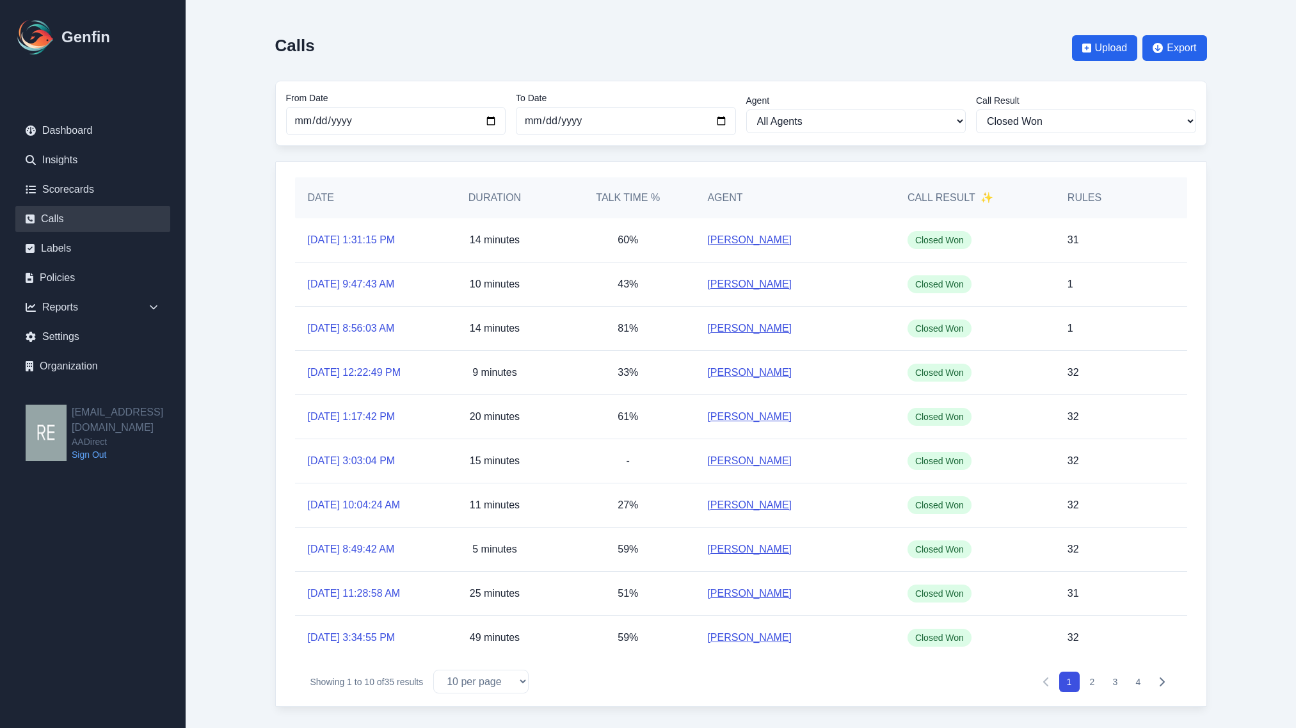
click at [1265, 487] on main "Calls Upload Export From Date [DATE] To Date [DATE] Agent All Agents [PERSON_NA…" at bounding box center [741, 366] width 1110 height 732
click at [1281, 580] on main "Calls Upload Export From Date [DATE] To Date [DATE] Agent All Agents [PERSON_NA…" at bounding box center [741, 366] width 1110 height 732
click at [1156, 384] on div "32" at bounding box center [1108, 373] width 107 height 44
click at [75, 193] on link "Scorecards" at bounding box center [92, 190] width 155 height 26
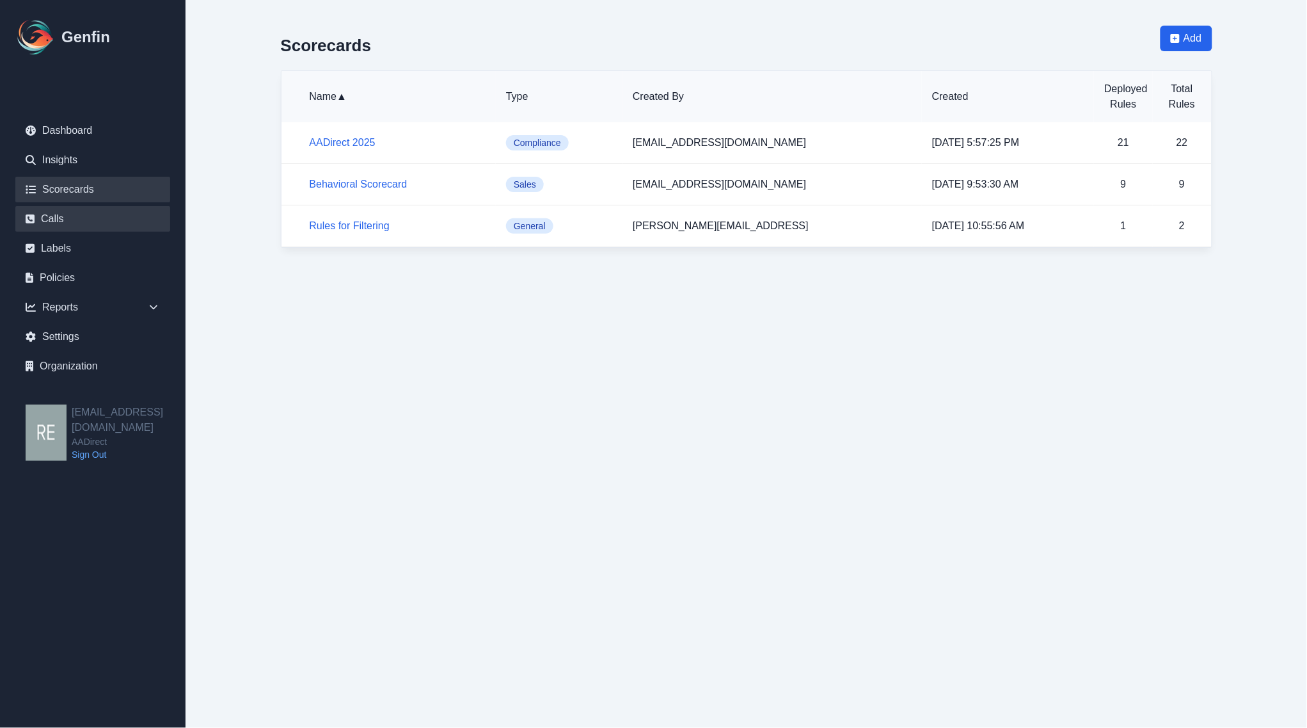
click at [65, 215] on link "Calls" at bounding box center [92, 219] width 155 height 26
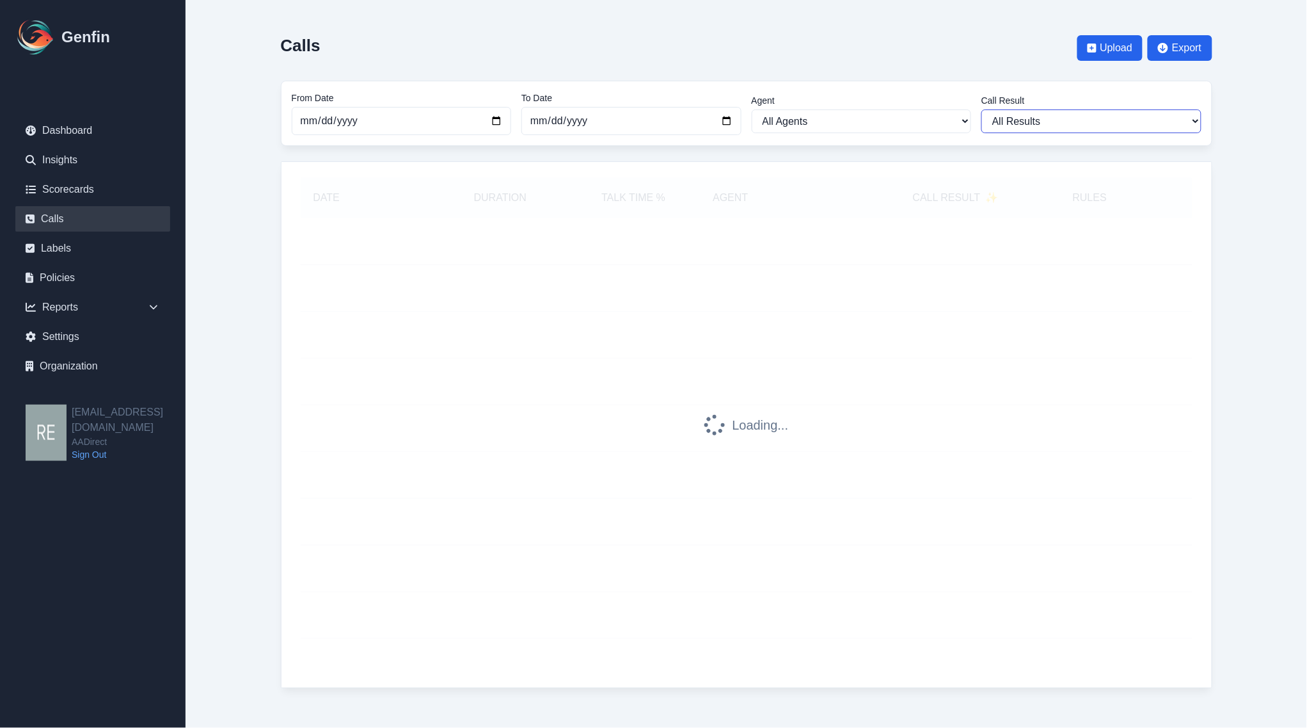
click at [1053, 120] on select "All Results Closed Won Closed Lost Requires Followup" at bounding box center [1092, 121] width 220 height 24
select select "Yes"
click at [982, 109] on select "All Results Closed Won Closed Lost Requires Followup" at bounding box center [1092, 121] width 220 height 24
click at [881, 115] on select "All Agents [PERSON_NAME] [PERSON_NAME] [PERSON_NAME] [PERSON_NAME] [PERSON_NAME…" at bounding box center [862, 121] width 220 height 24
select select "[PERSON_NAME]"
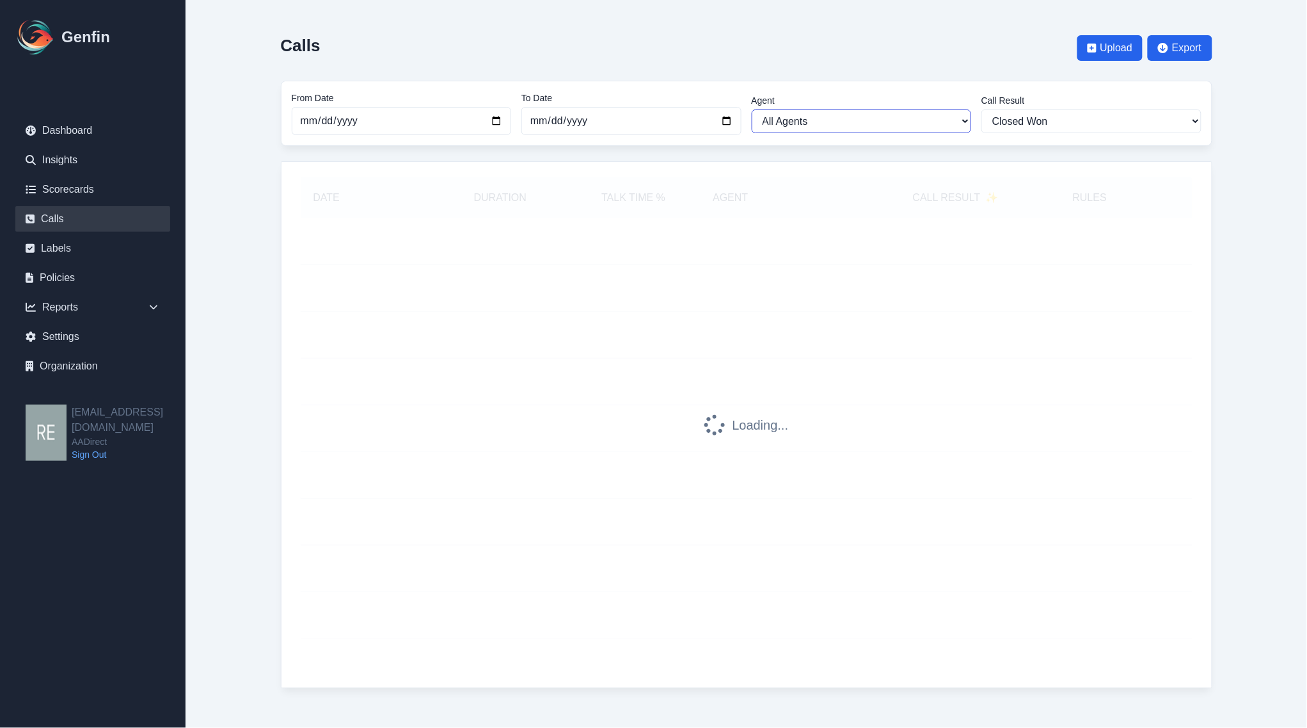
click at [752, 109] on select "All Agents [PERSON_NAME] [PERSON_NAME] [PERSON_NAME] [PERSON_NAME] [PERSON_NAME…" at bounding box center [862, 121] width 220 height 24
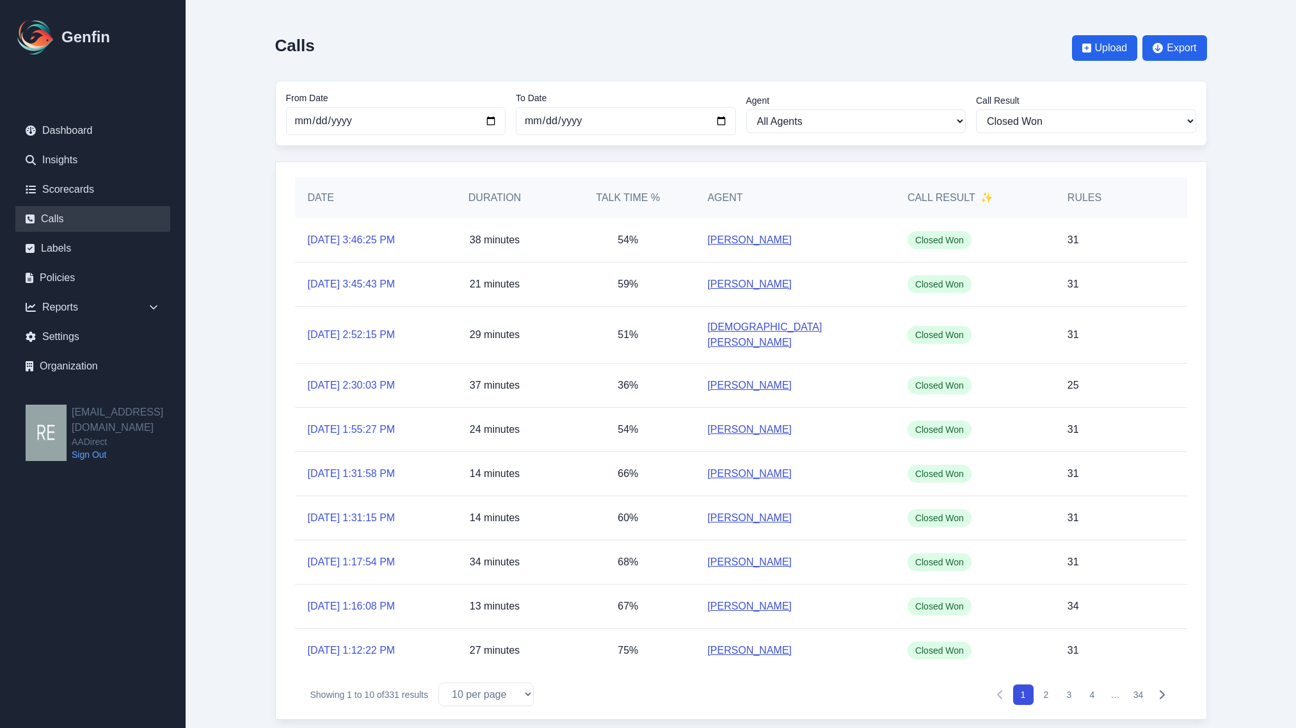
click at [1246, 575] on main "Calls Upload Export From Date [DATE] To Date [DATE] Agent All Agents [PERSON_NA…" at bounding box center [741, 372] width 1110 height 745
click at [1224, 227] on div "Calls Upload Export From Date [DATE] To Date [DATE] Agent All Agents [PERSON_NA…" at bounding box center [741, 372] width 983 height 745
click at [938, 120] on select "All Agents [PERSON_NAME] [PERSON_NAME] [PERSON_NAME] [PERSON_NAME] [PERSON_NAME…" at bounding box center [856, 121] width 220 height 24
click at [1281, 180] on main "Calls Upload Export From Date [DATE] To Date [DATE] Agent All Agents [PERSON_NA…" at bounding box center [741, 372] width 1110 height 745
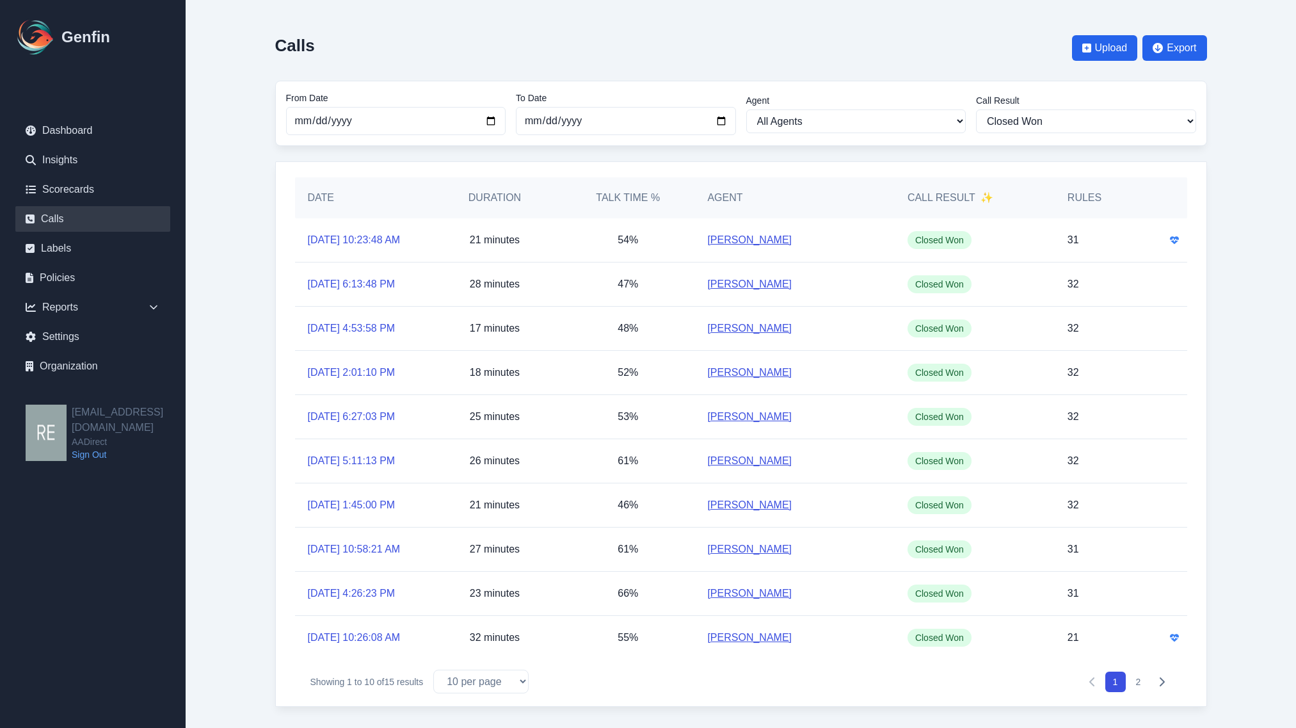
click at [58, 213] on link "Calls" at bounding box center [92, 219] width 155 height 26
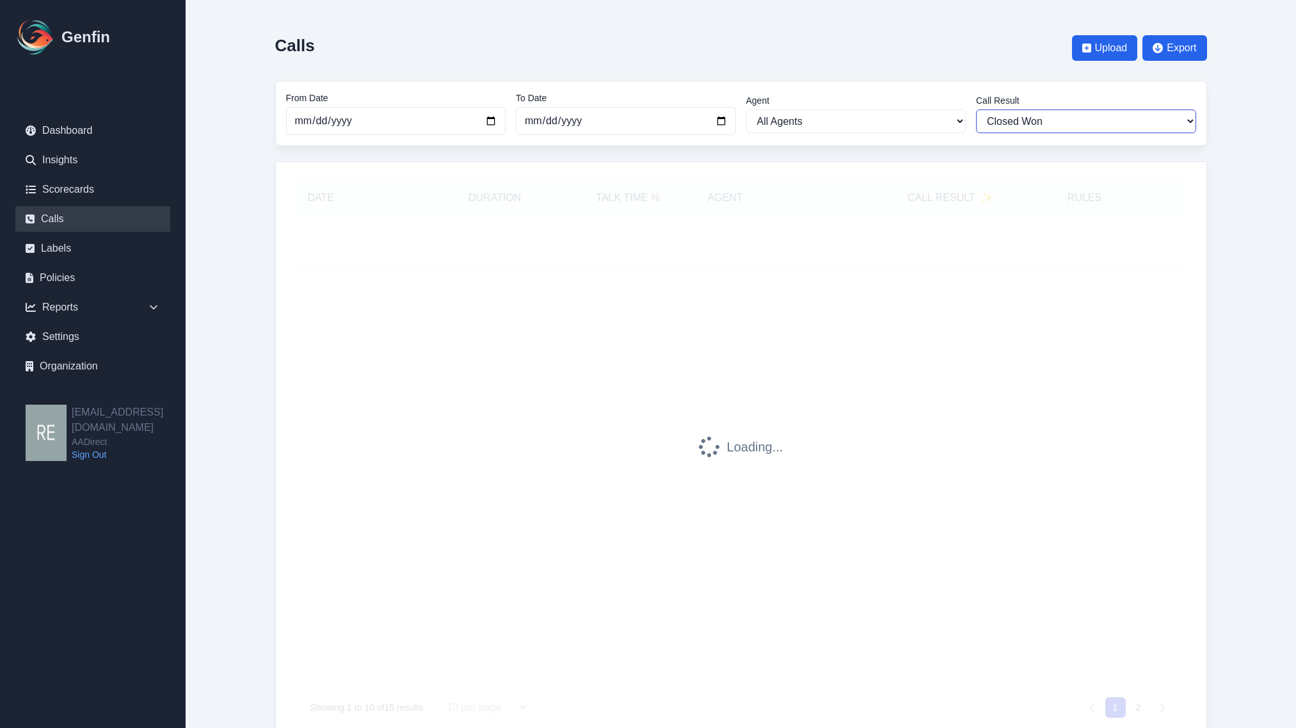
click at [1131, 119] on select "All Results Closed Won Closed Lost Requires Followup" at bounding box center [1086, 121] width 220 height 24
select select "Yes"
click at [976, 109] on select "All Results Closed Won Closed Lost Requires Followup" at bounding box center [1086, 121] width 220 height 24
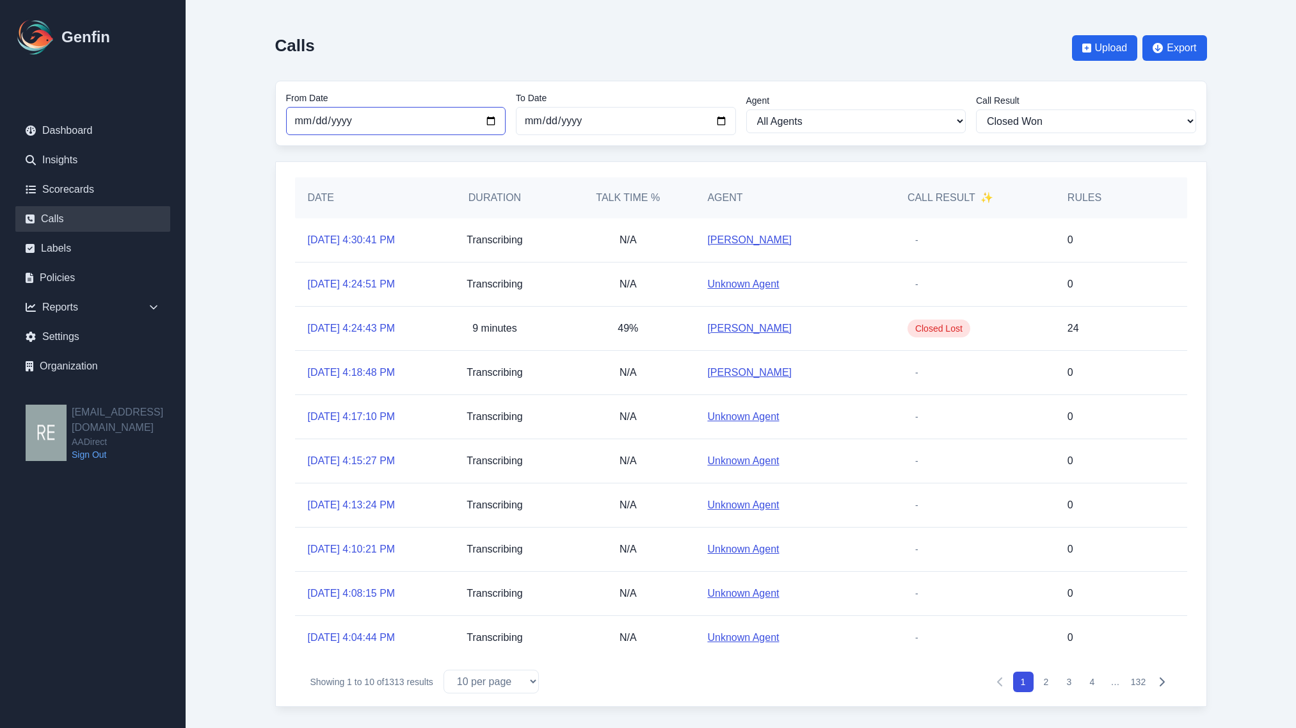
click at [491, 122] on input "[DATE]" at bounding box center [396, 121] width 220 height 28
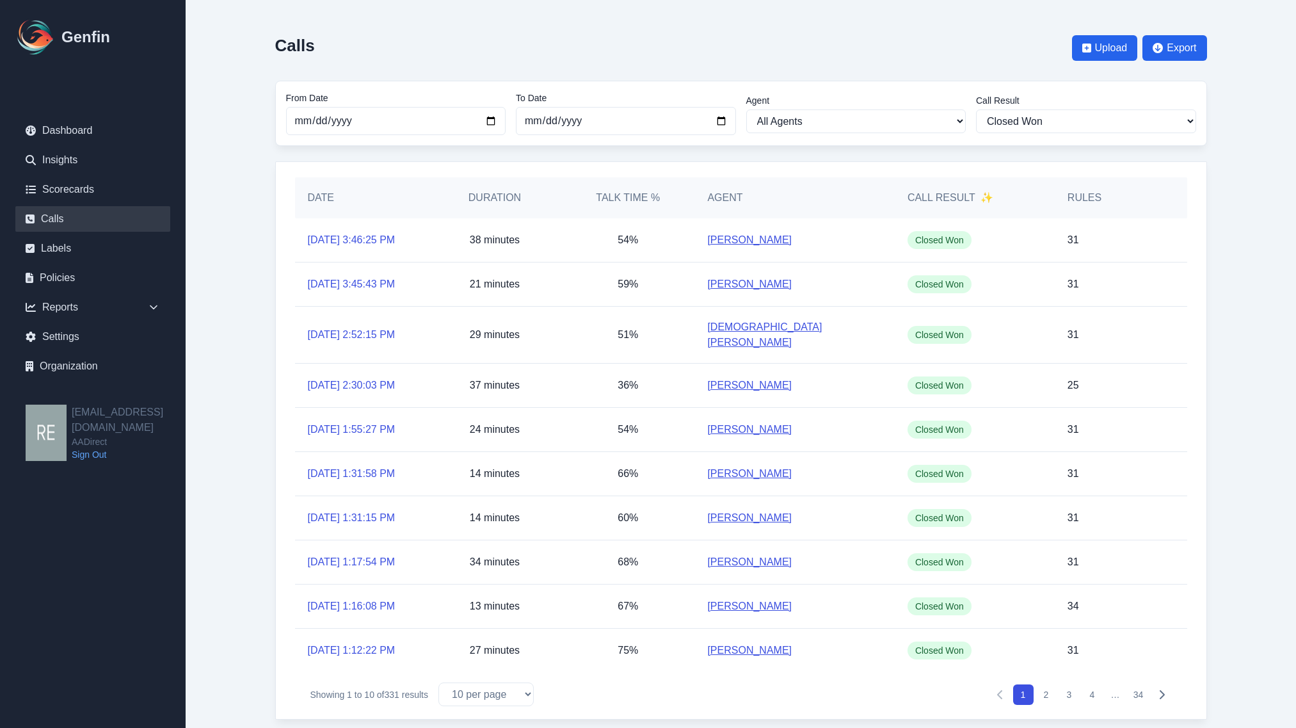
click at [1200, 321] on div "Date Duration Talk Time % Agent Call Result ✨ Rules [DATE] 3:46:25 PM 38 minute…" at bounding box center [741, 440] width 932 height 558
click at [392, 200] on h5 "Date" at bounding box center [362, 197] width 108 height 15
click at [383, 277] on link "[DATE] 3:45:43 PM" at bounding box center [352, 283] width 88 height 15
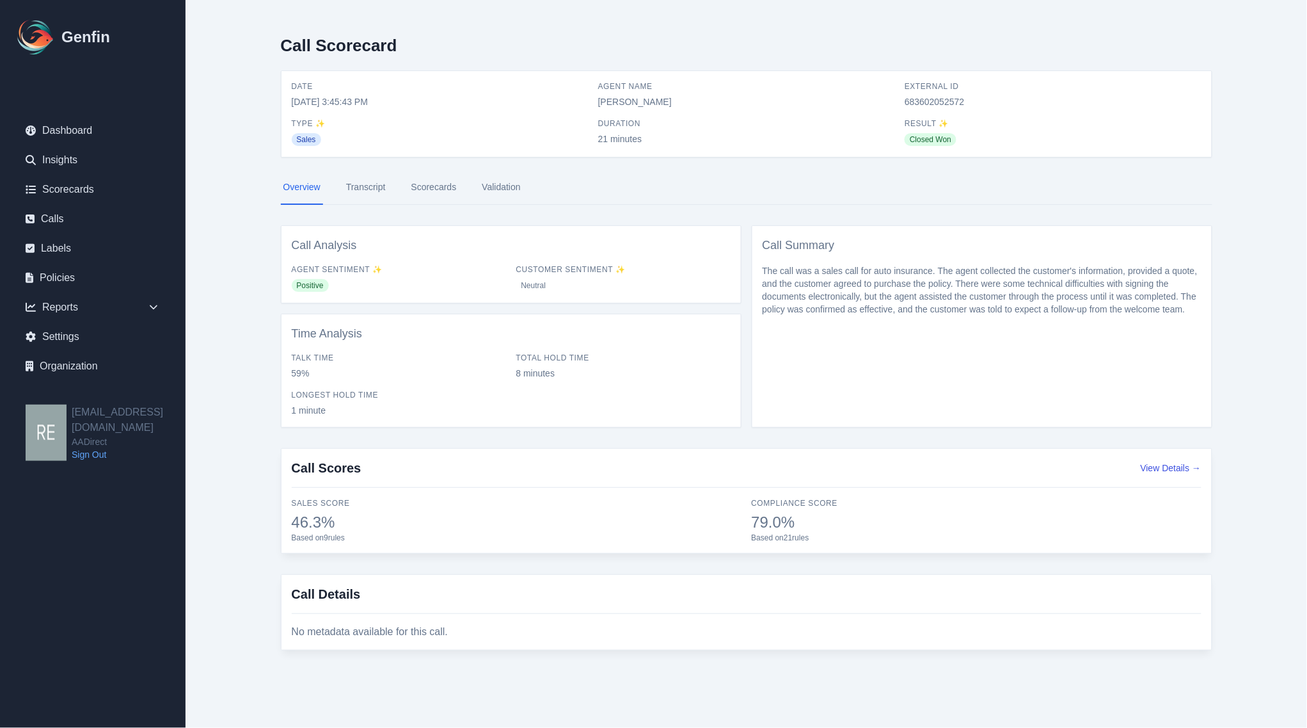
click at [430, 191] on link "Scorecards" at bounding box center [434, 187] width 51 height 35
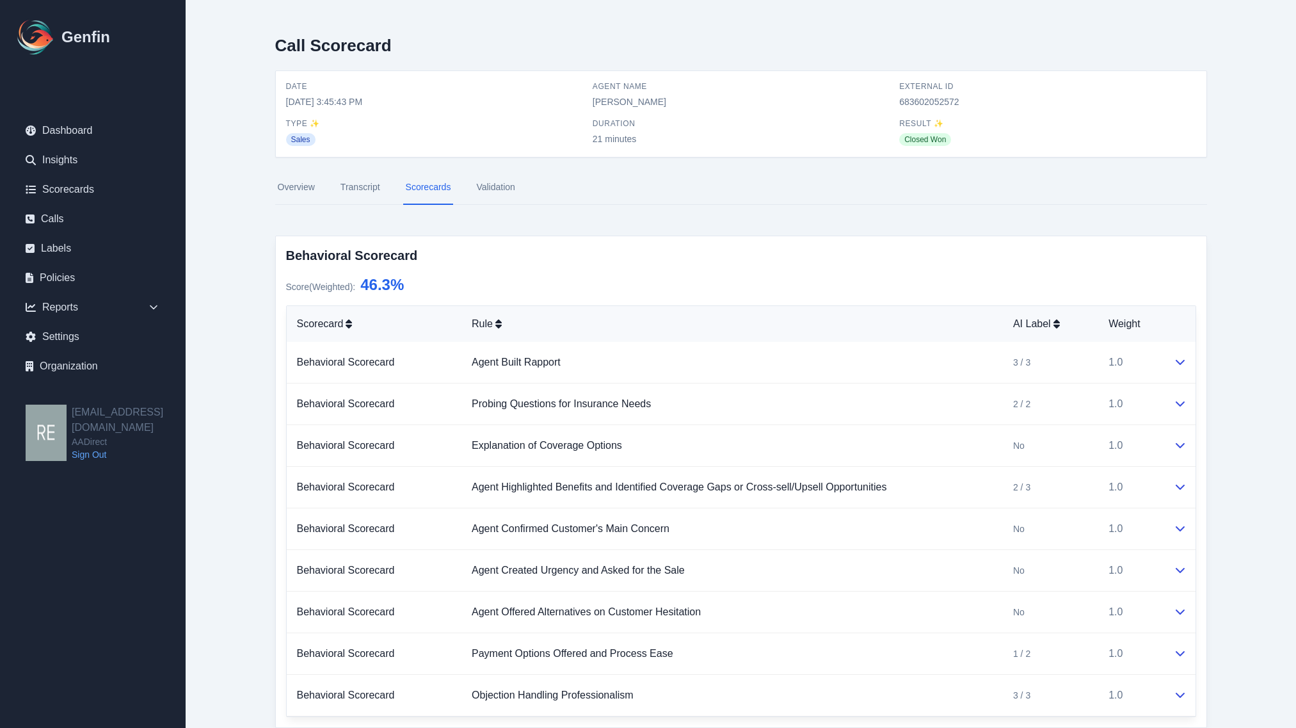
click at [312, 186] on link "Overview" at bounding box center [296, 187] width 42 height 35
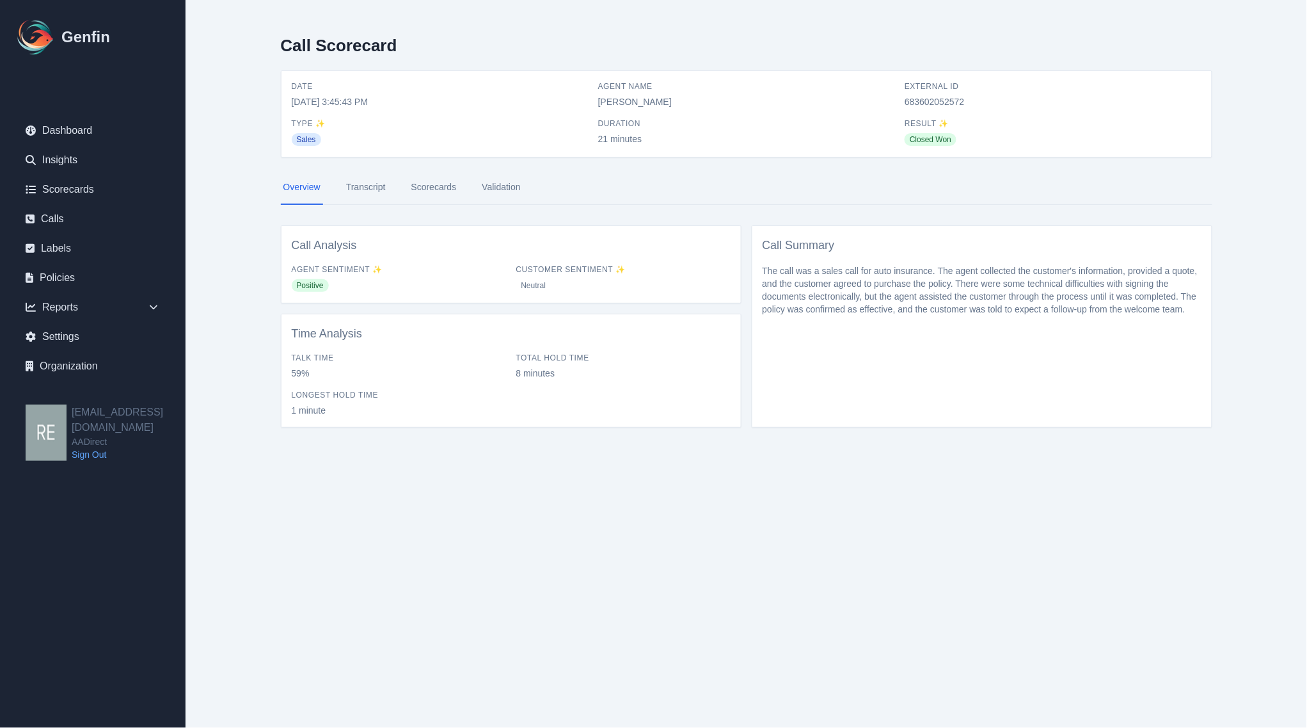
select select "Yes"
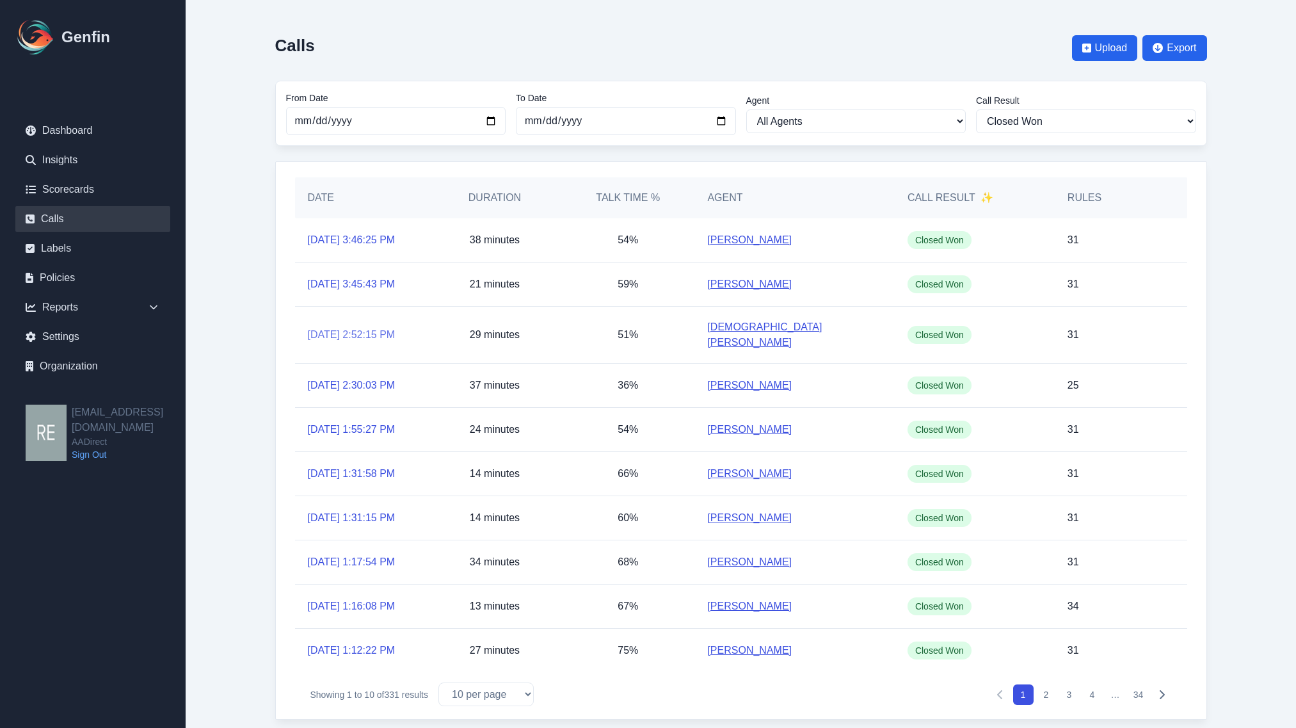
click at [369, 337] on link "[DATE] 2:52:15 PM" at bounding box center [352, 334] width 88 height 15
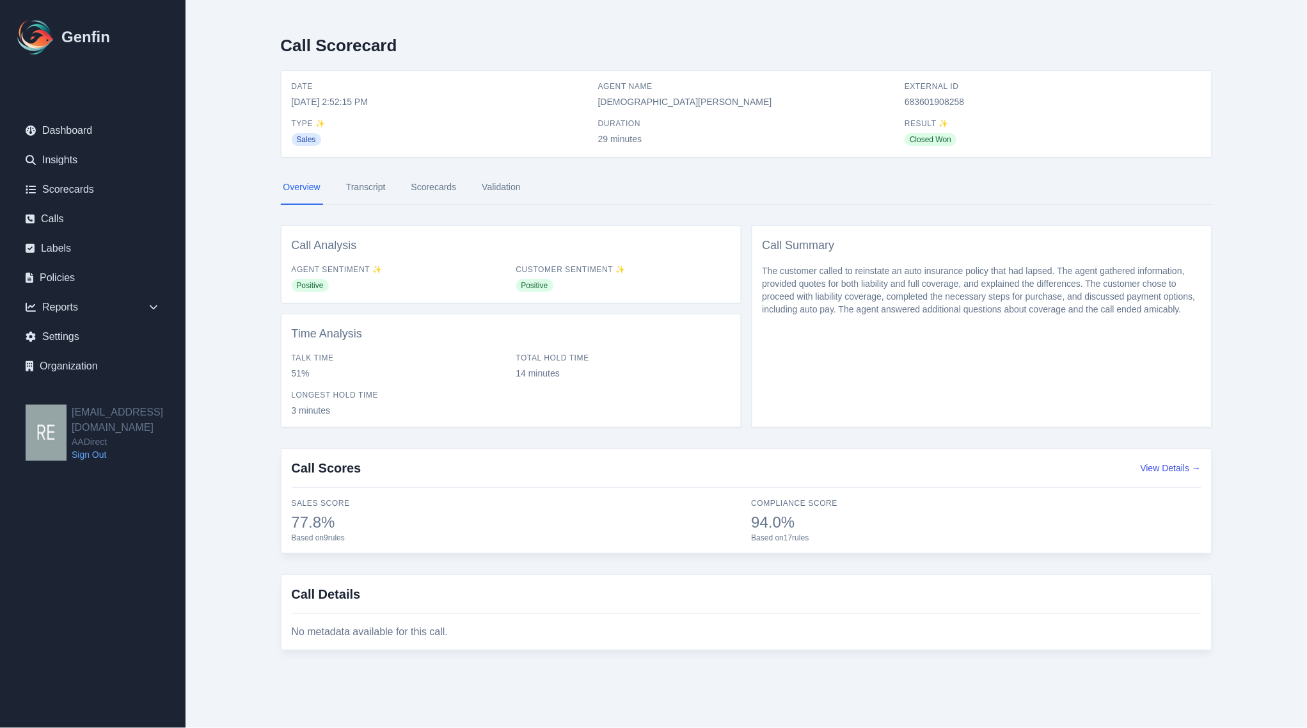
click at [439, 187] on link "Scorecards" at bounding box center [434, 187] width 51 height 35
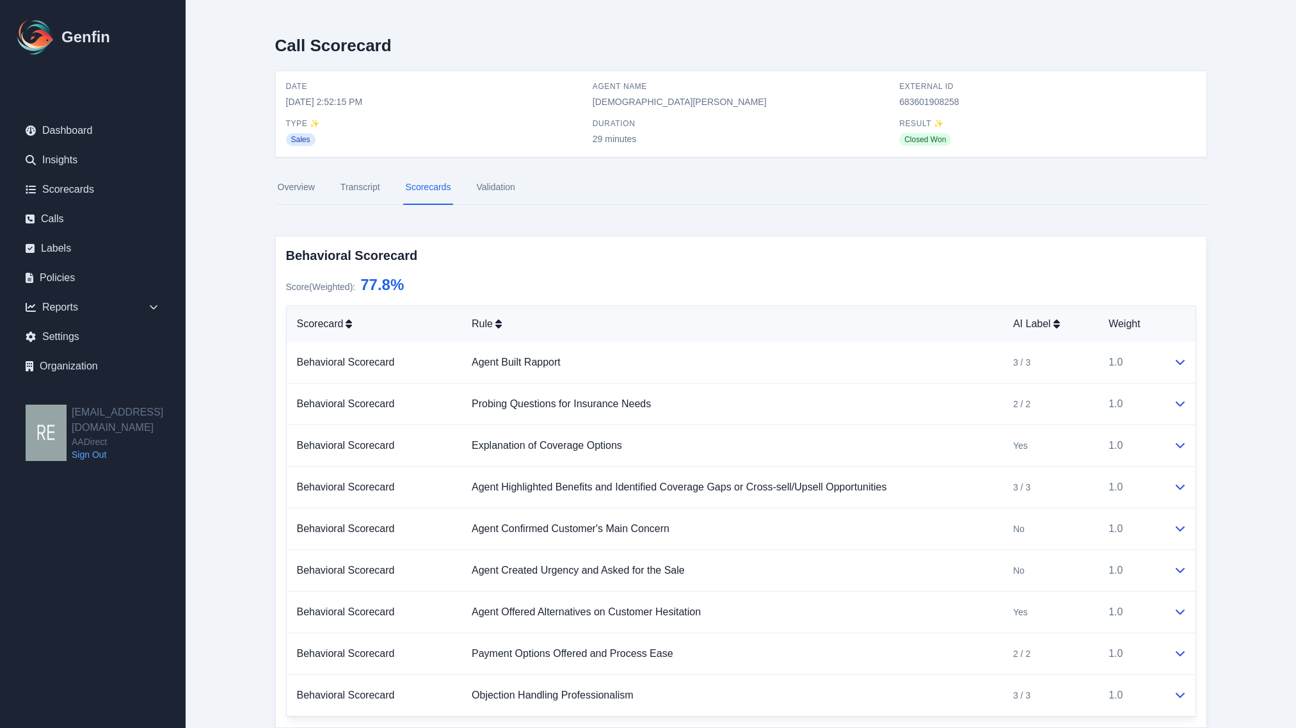
click at [922, 100] on span "683601908258" at bounding box center [1047, 101] width 296 height 13
copy span "683601908258"
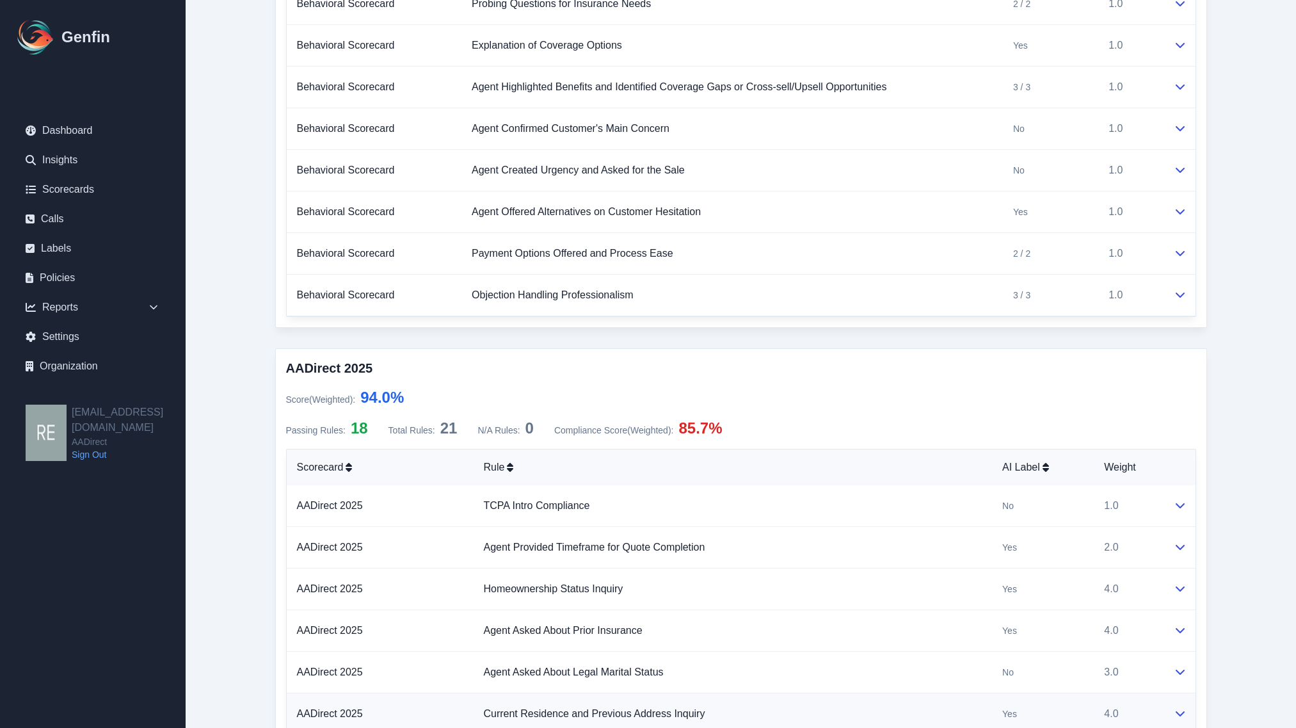
scroll to position [720, 0]
